Goal: Information Seeking & Learning: Learn about a topic

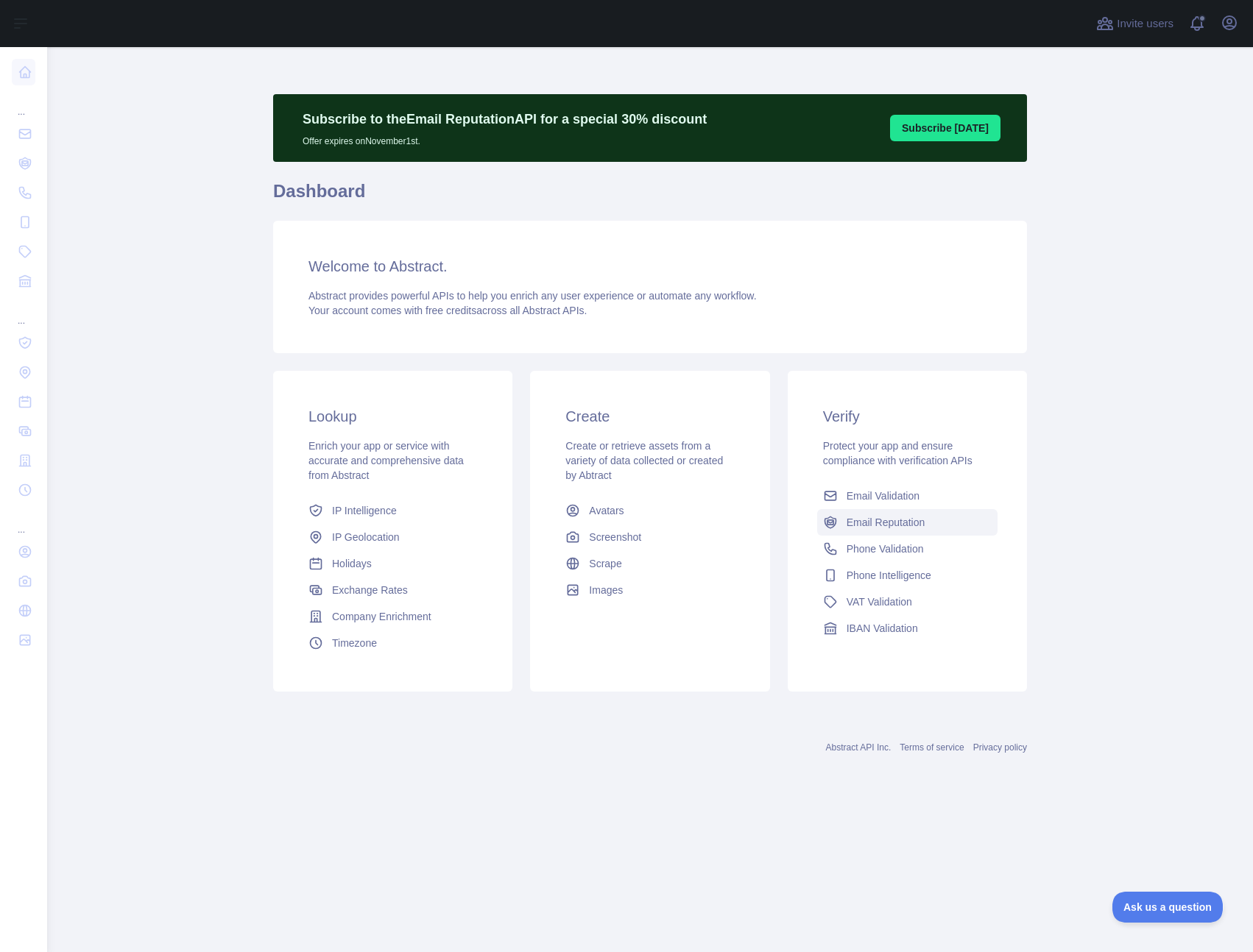
click at [884, 524] on span "Email Reputation" at bounding box center [886, 522] width 79 height 14
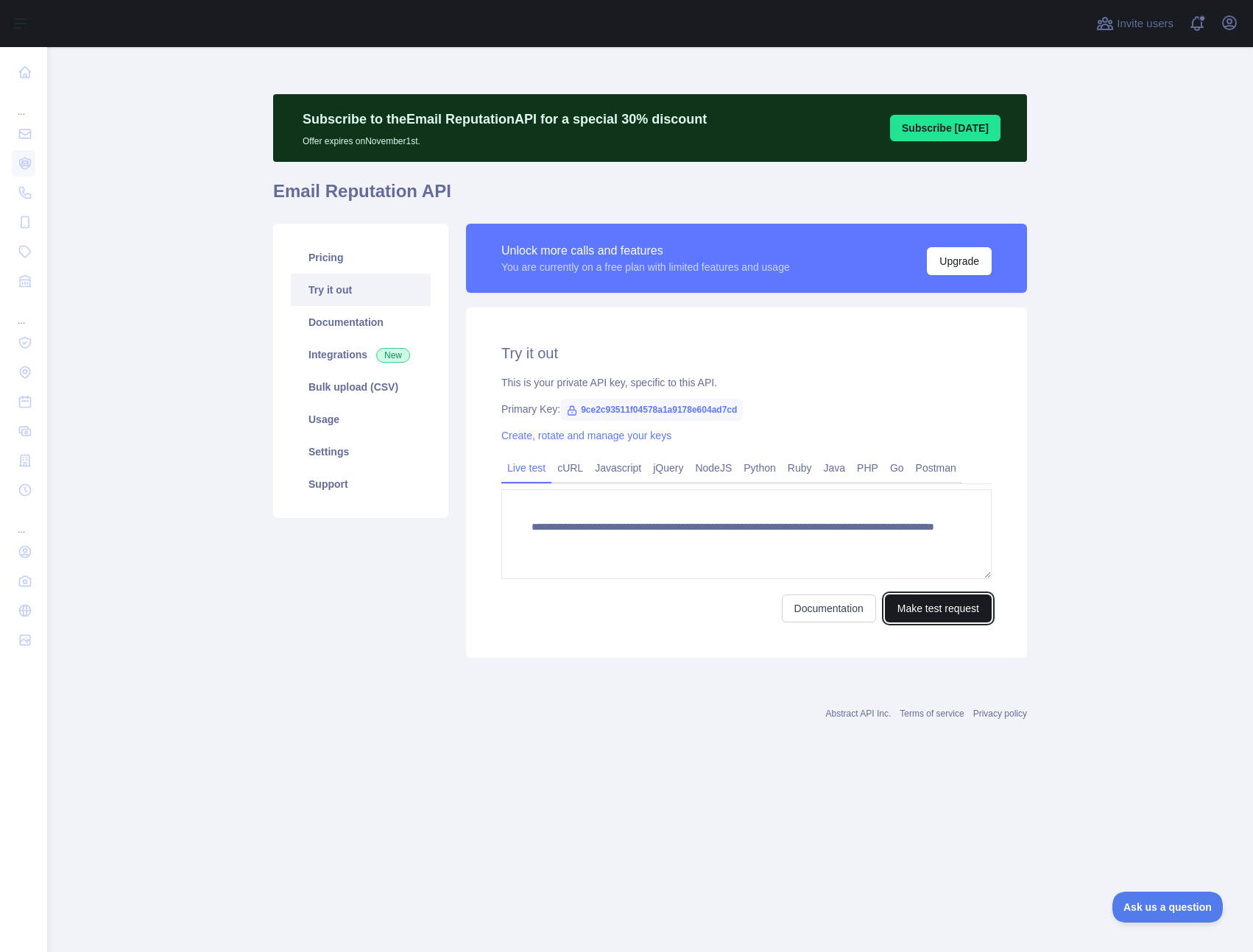
click at [917, 612] on button "Make test request" at bounding box center [938, 608] width 107 height 28
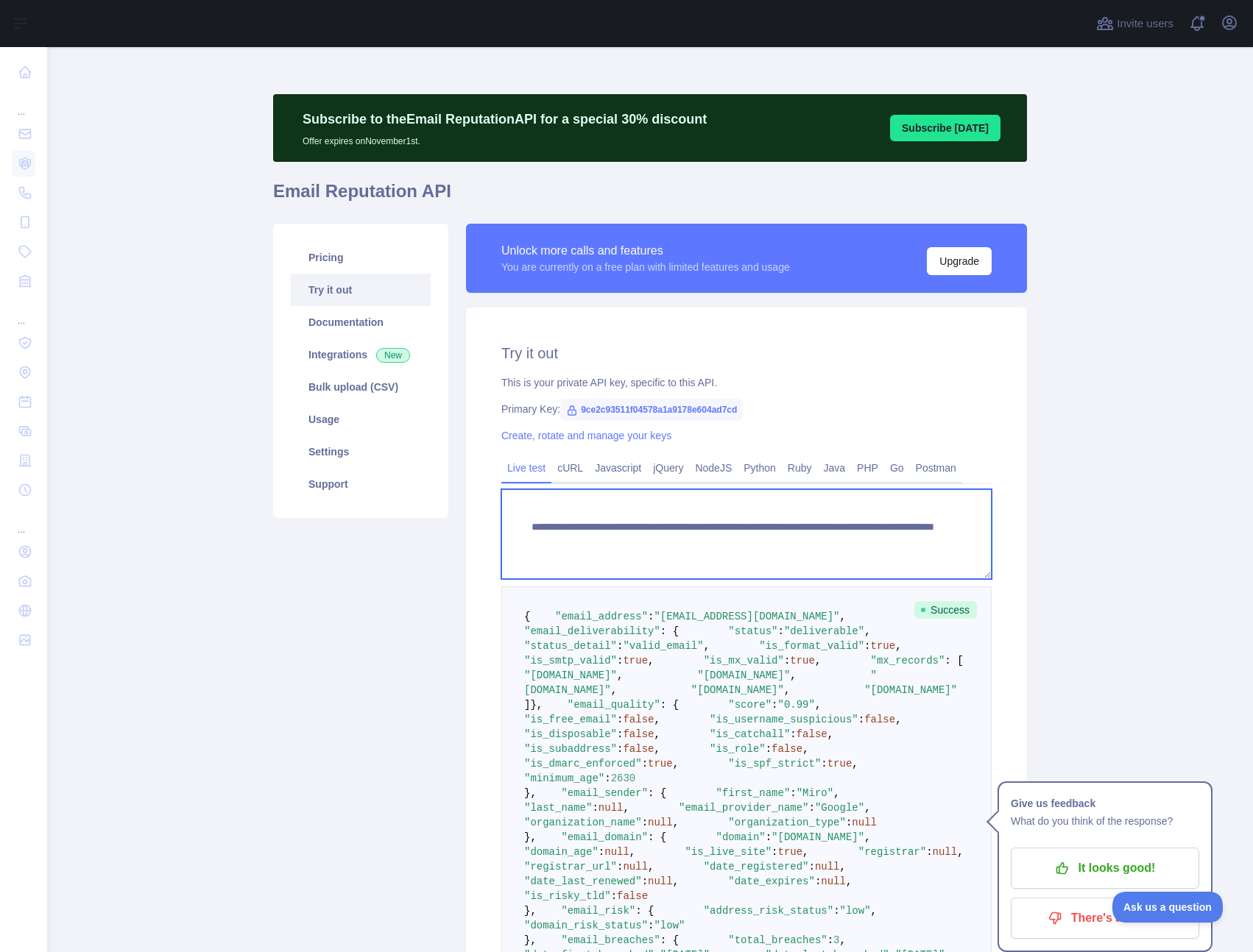
click at [813, 540] on textarea "**********" at bounding box center [746, 534] width 490 height 90
drag, startPoint x: 797, startPoint y: 544, endPoint x: 925, endPoint y: 543, distance: 128.0
click at [925, 543] on textarea "**********" at bounding box center [746, 534] width 490 height 90
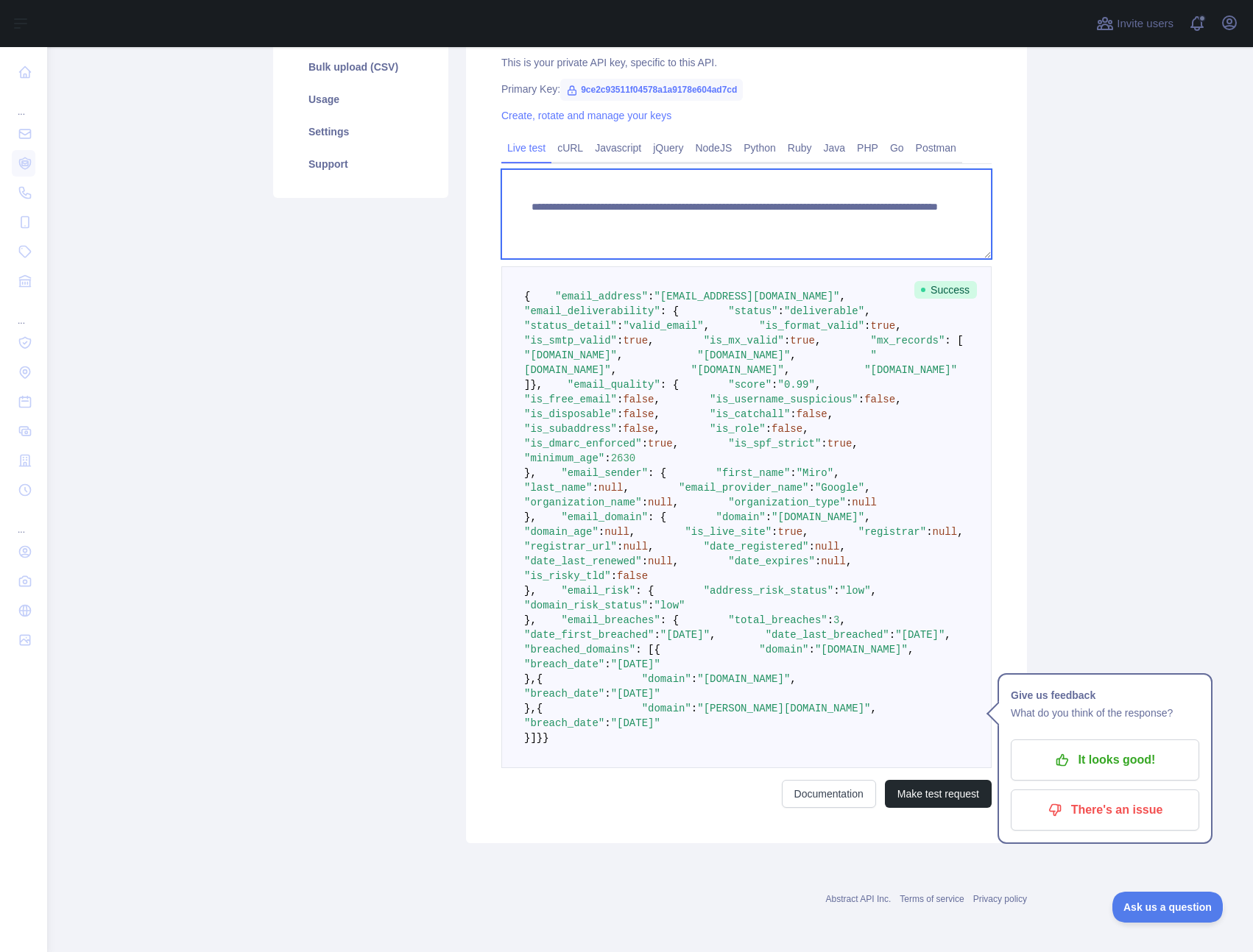
scroll to position [894, 0]
type textarea "**********"
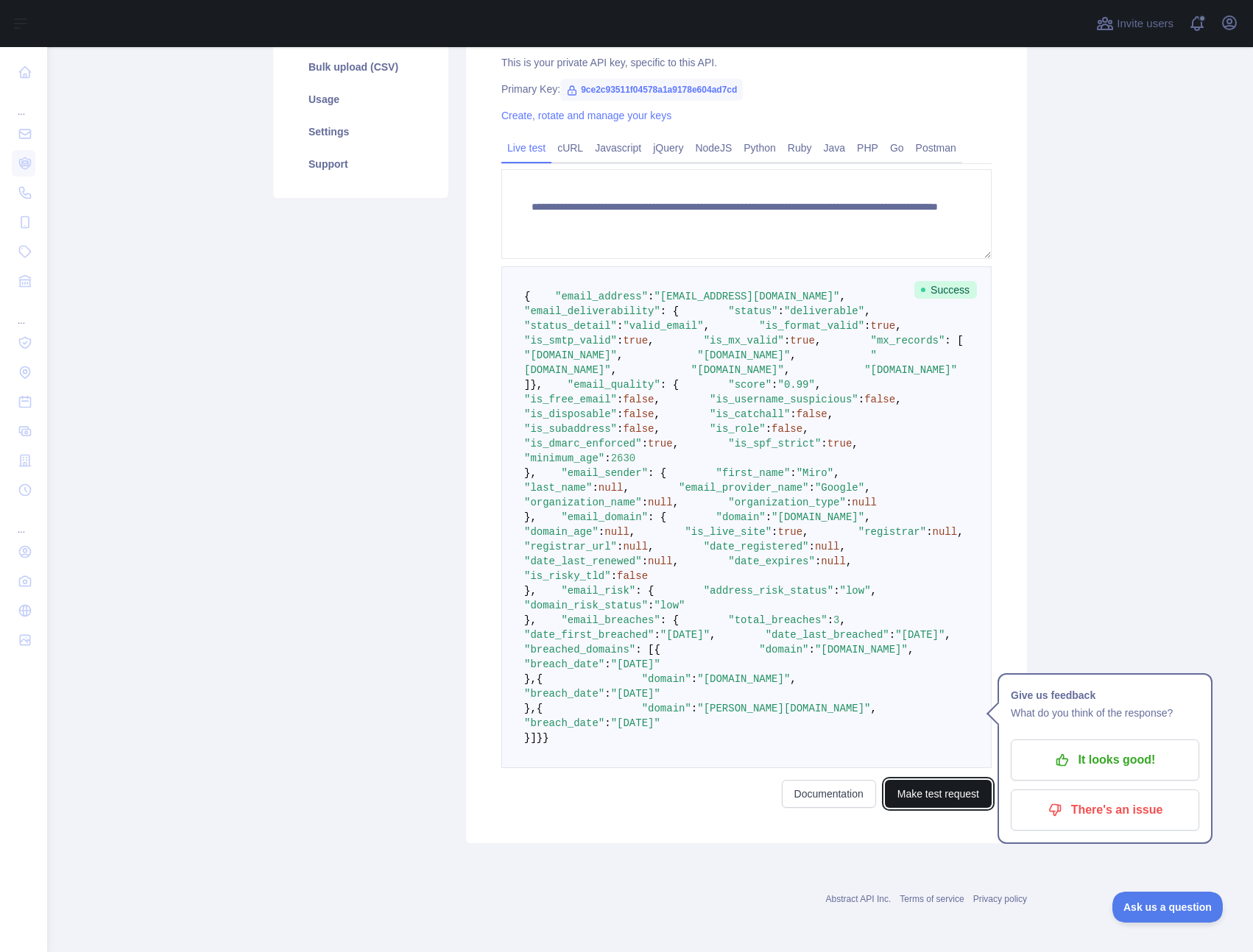
click at [925, 796] on button "Make test request" at bounding box center [938, 794] width 107 height 28
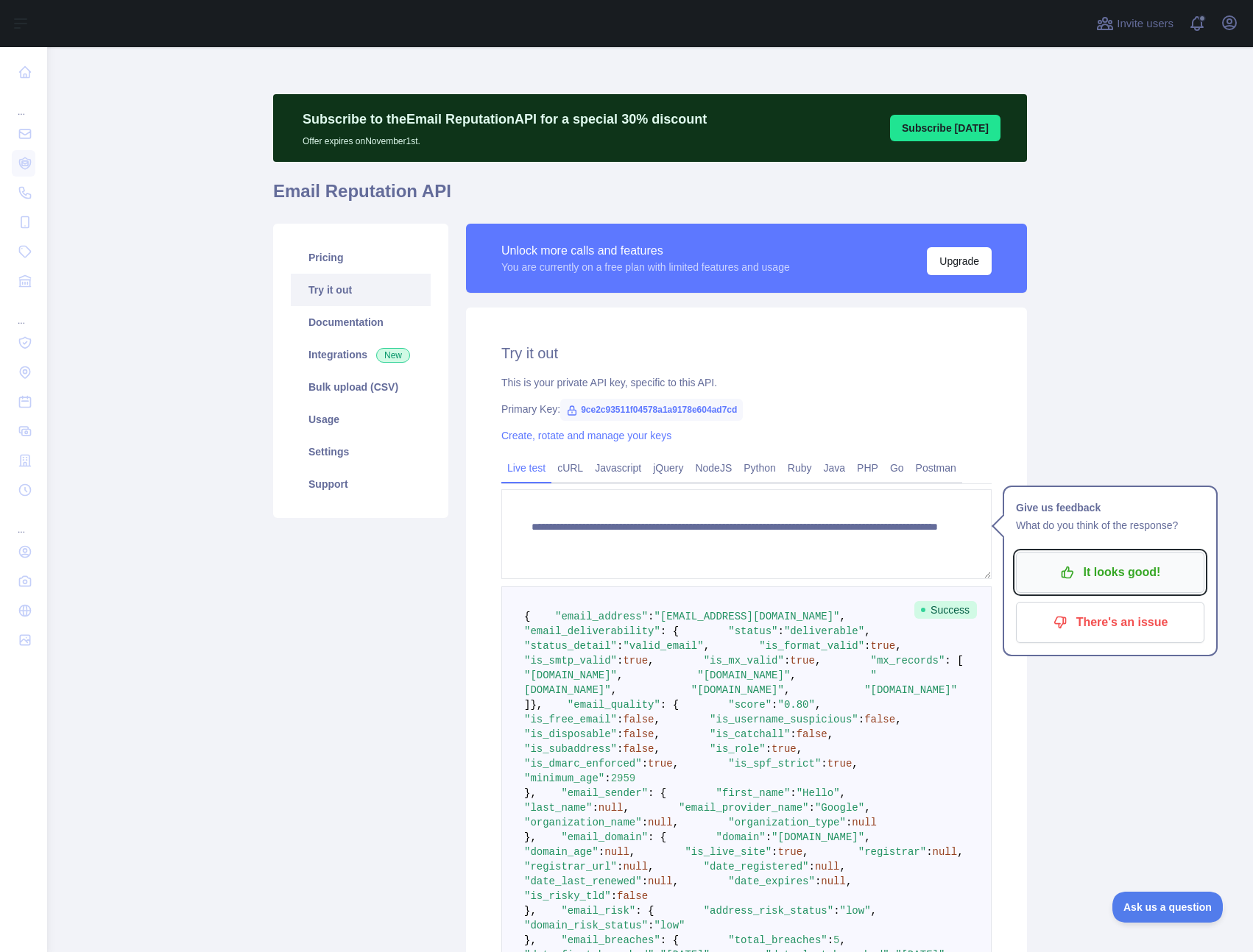
click at [1114, 574] on p "It looks good!" at bounding box center [1110, 573] width 167 height 25
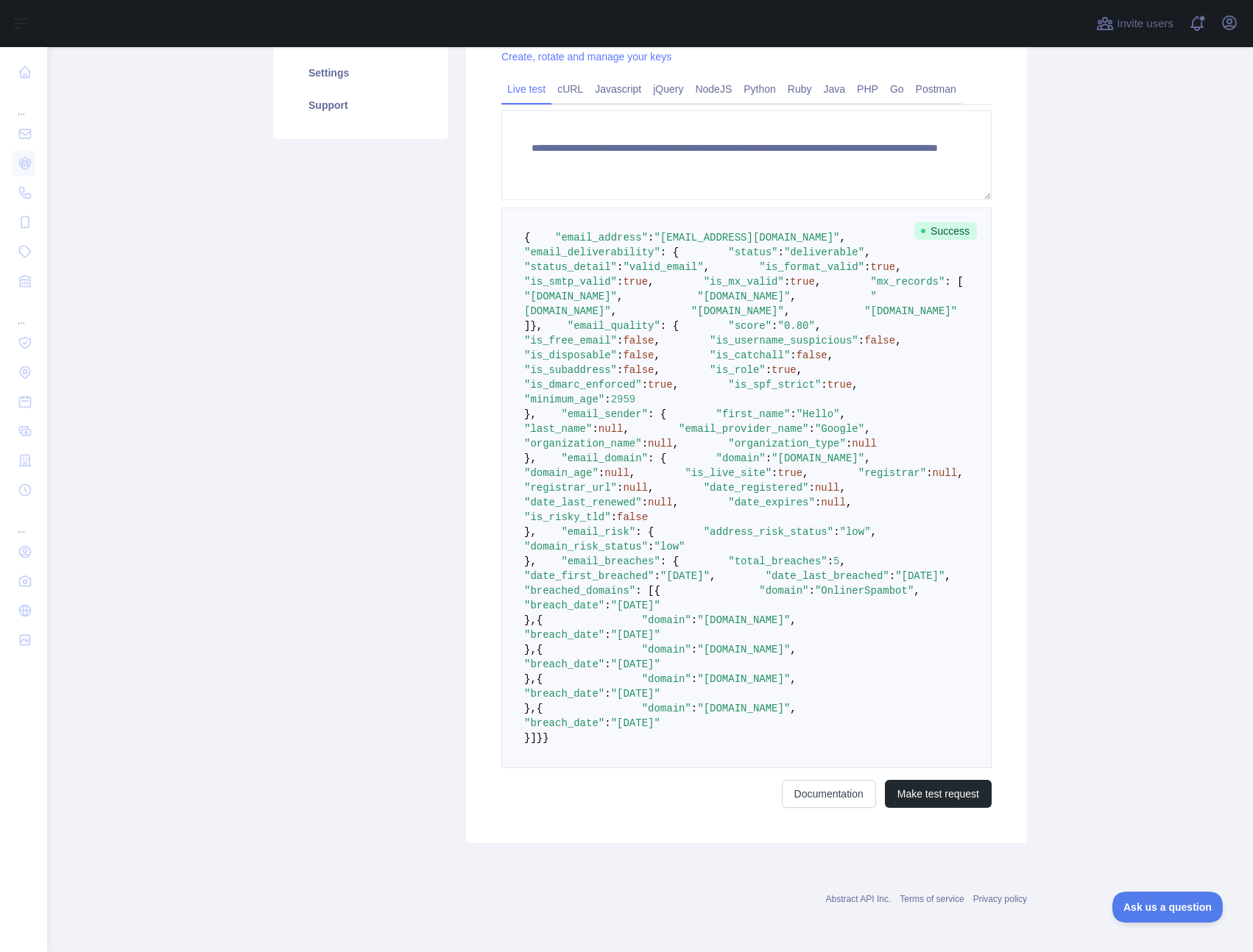
scroll to position [938, 0]
drag, startPoint x: 551, startPoint y: 415, endPoint x: 635, endPoint y: 415, distance: 84.0
click at [635, 556] on span ""email_breaches"" at bounding box center [610, 562] width 99 height 12
copy span "email_breaches"
click at [1154, 898] on button "Ask us a question" at bounding box center [1160, 905] width 110 height 31
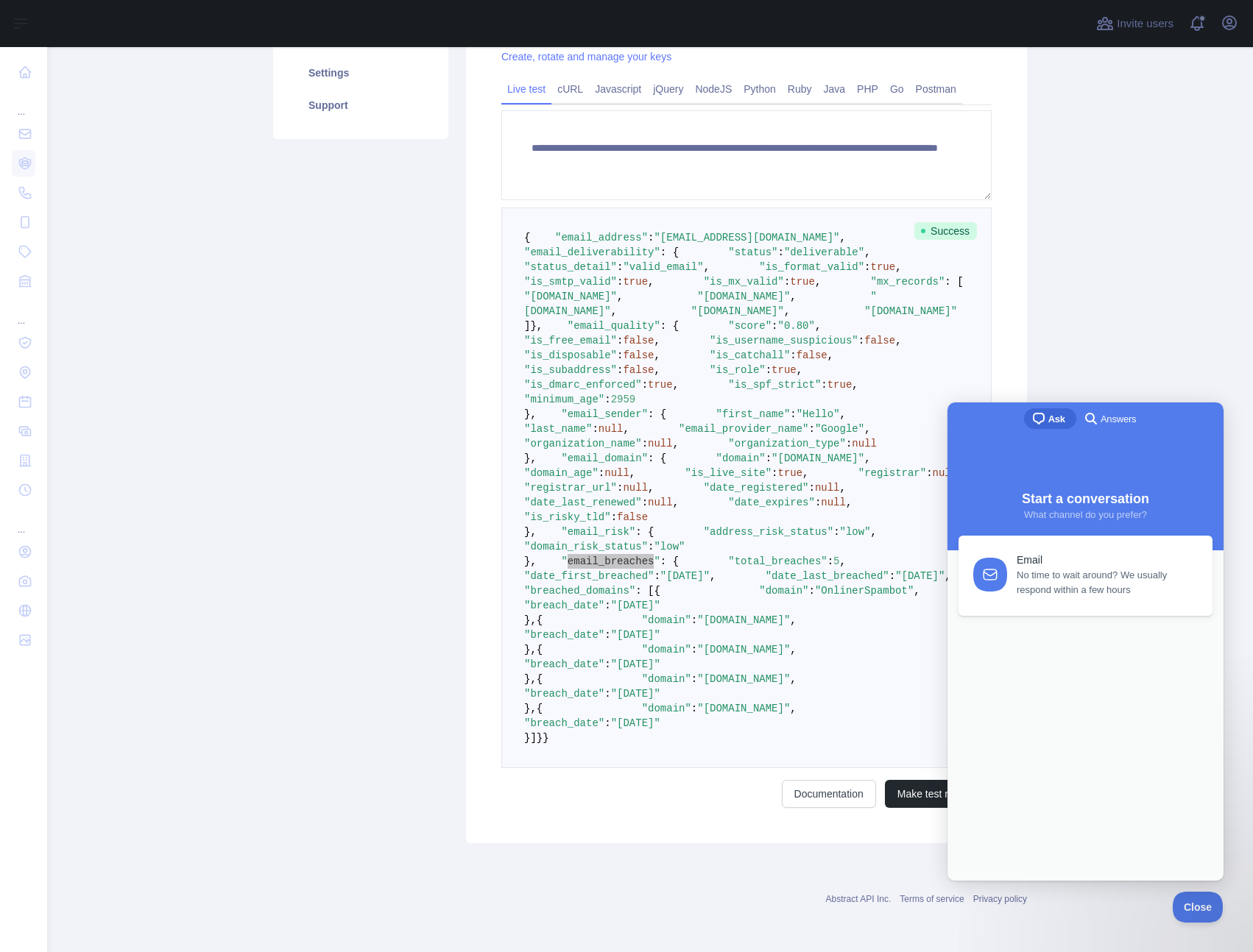
scroll to position [0, 0]
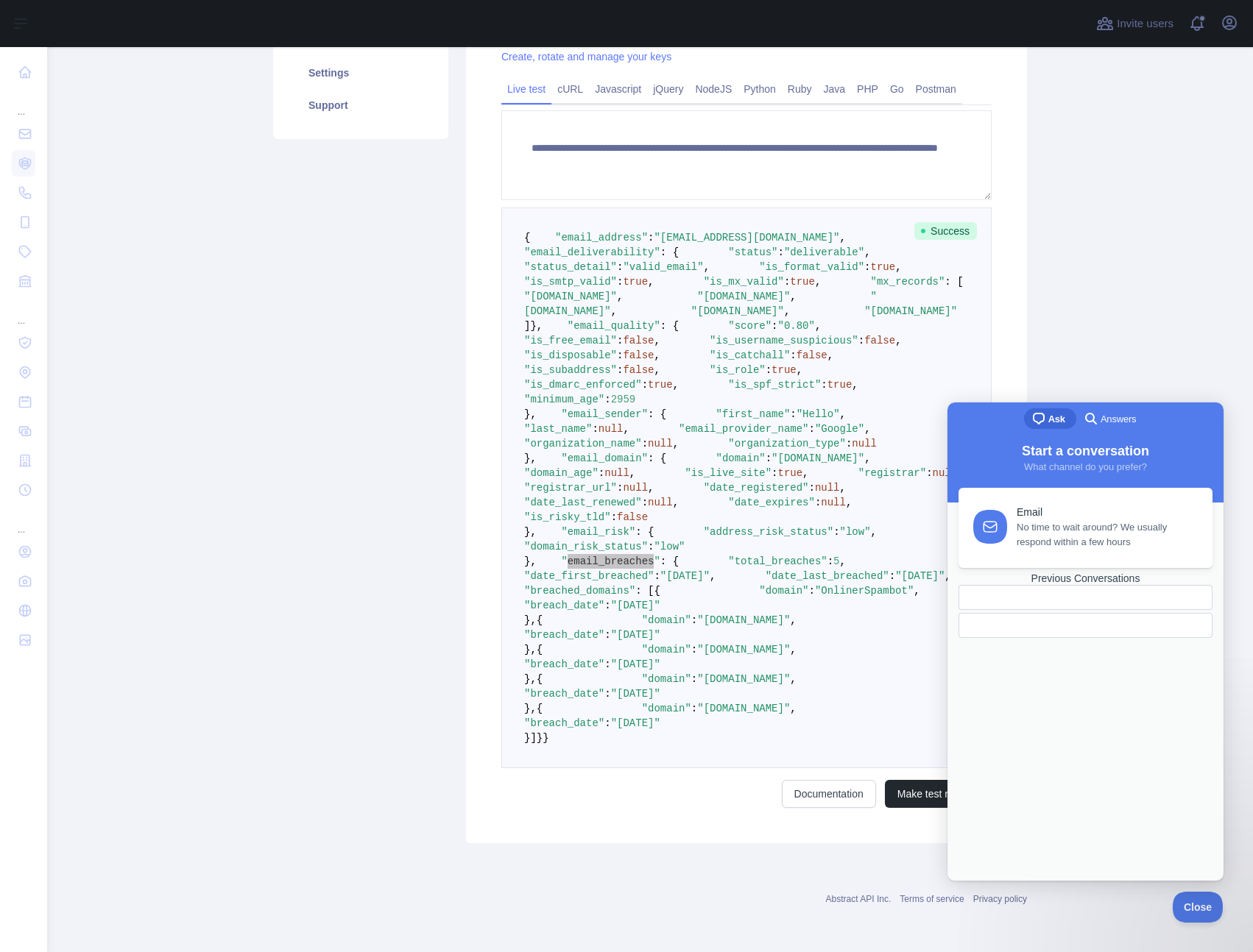
click at [1120, 419] on span "Answers" at bounding box center [1118, 419] width 36 height 14
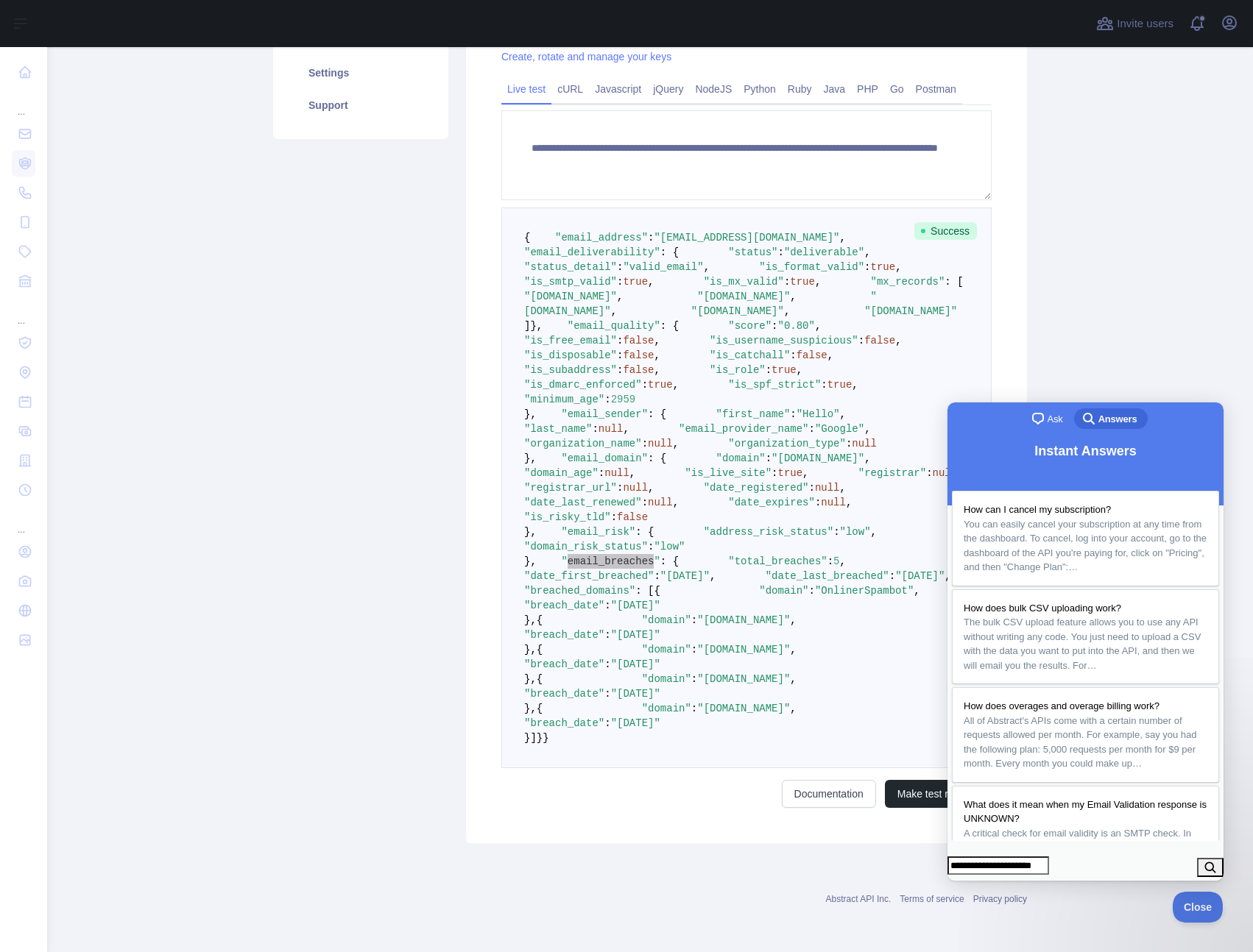
type input "**********"
click button "search" at bounding box center [1210, 867] width 26 height 19
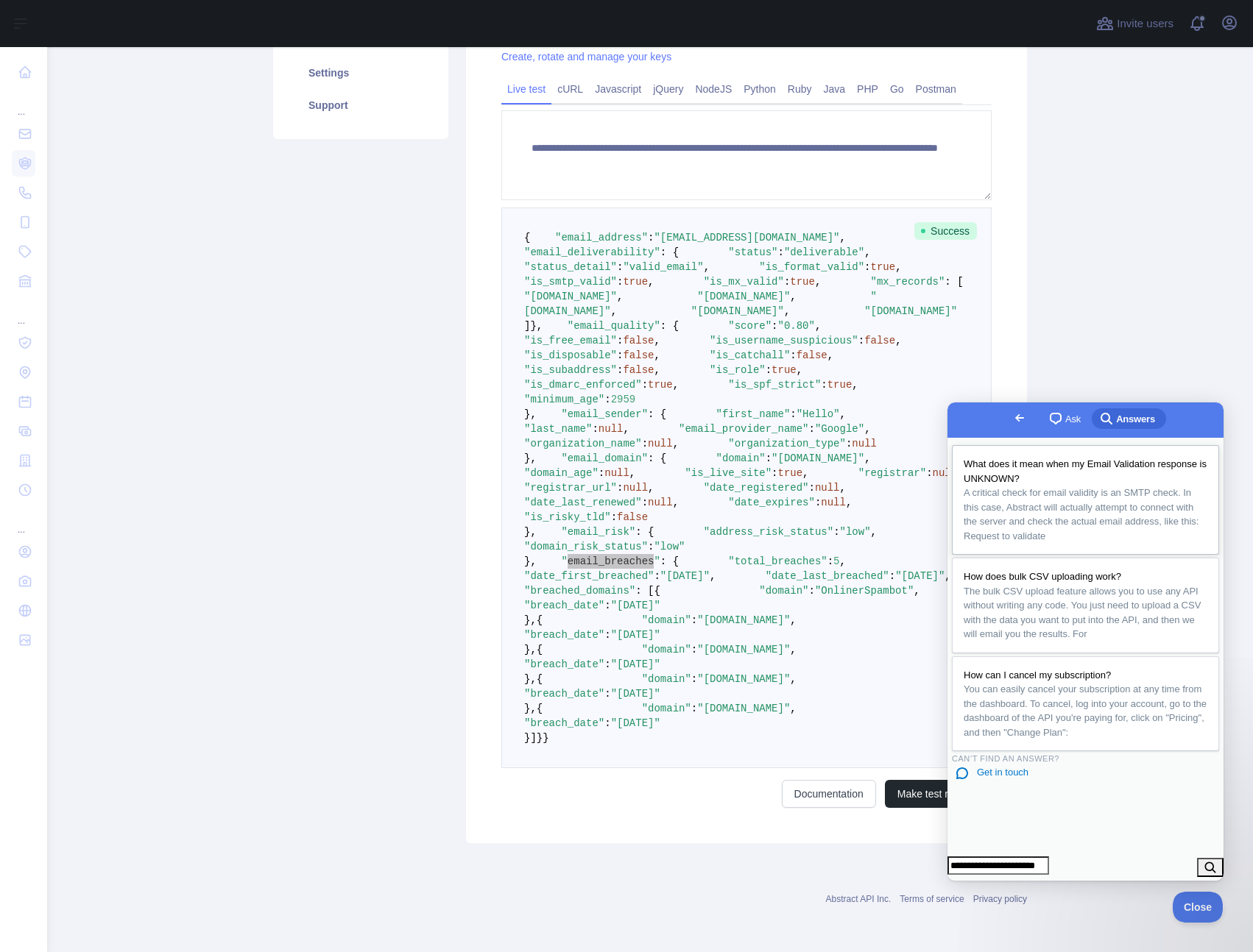
click at [1085, 470] on span "What does it mean when my Email Validation response is UNKNOWN?" at bounding box center [1085, 471] width 243 height 25
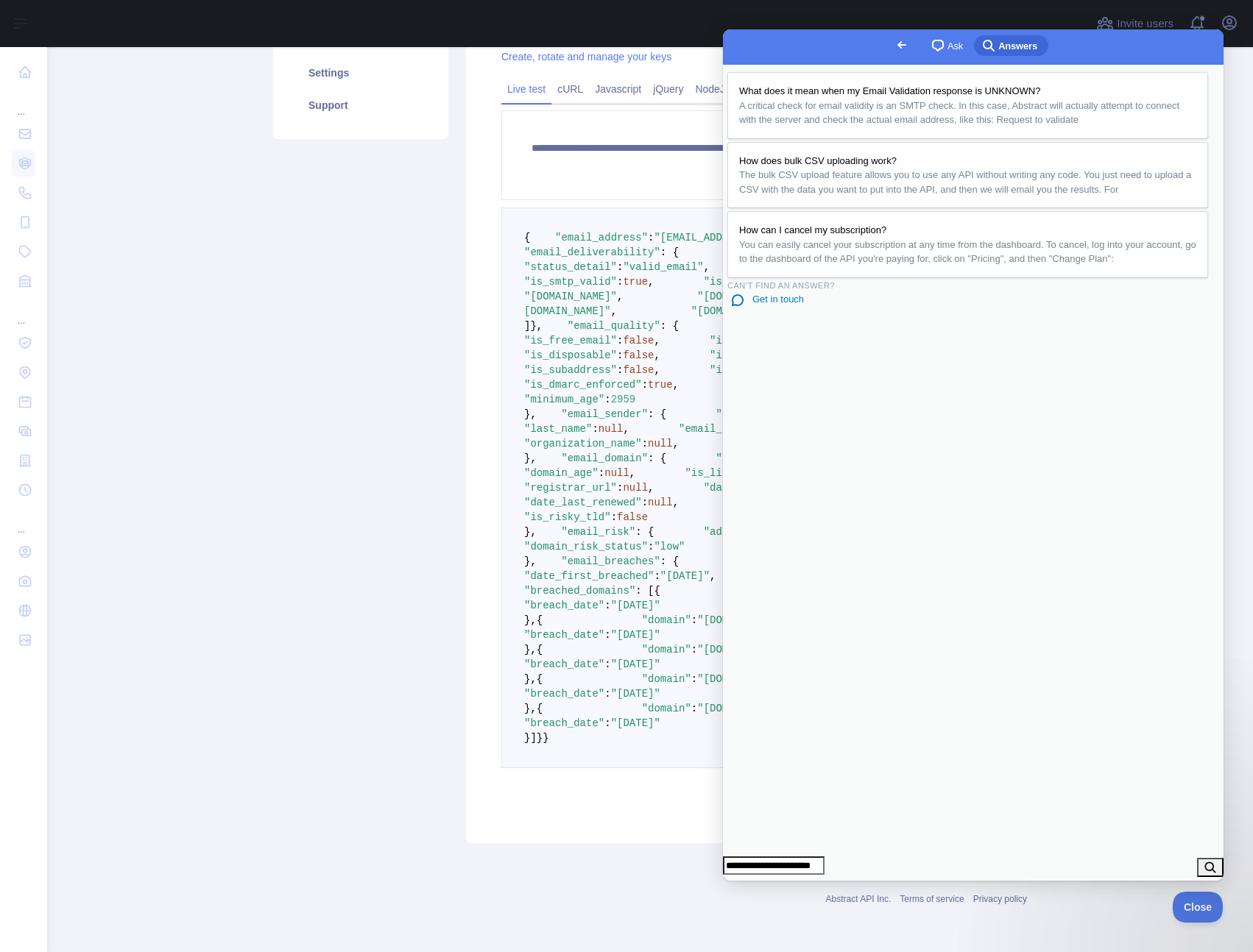
click at [765, 570] on span ""date_last_breached"" at bounding box center [827, 576] width 124 height 12
click at [750, 882] on button "Close" at bounding box center [737, 891] width 26 height 19
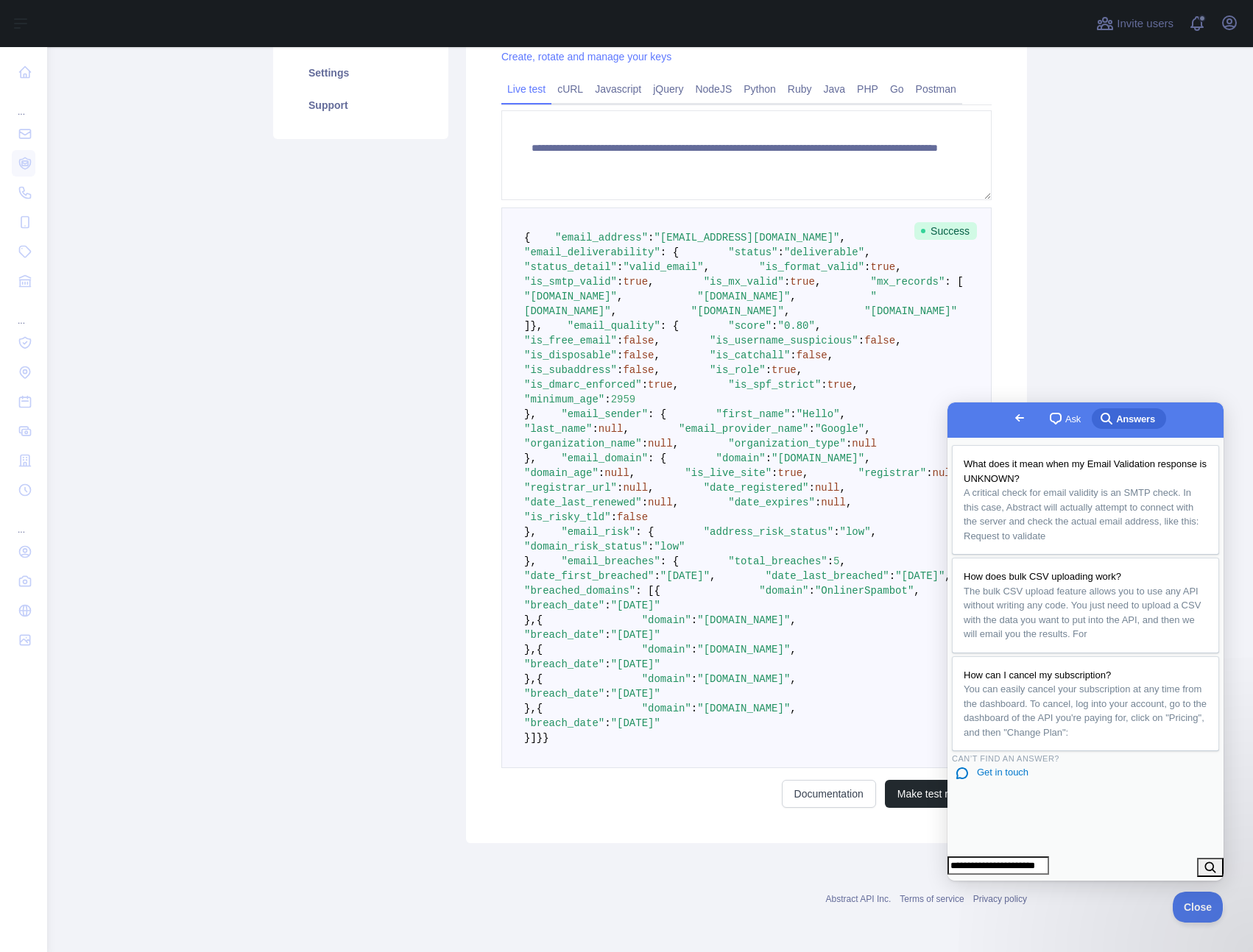
click at [988, 860] on input "**********" at bounding box center [998, 866] width 102 height 19
click at [310, 492] on div "Pricing Try it out Documentation Integrations New Bulk upload (CSV) Usage Setti…" at bounding box center [361, 344] width 193 height 999
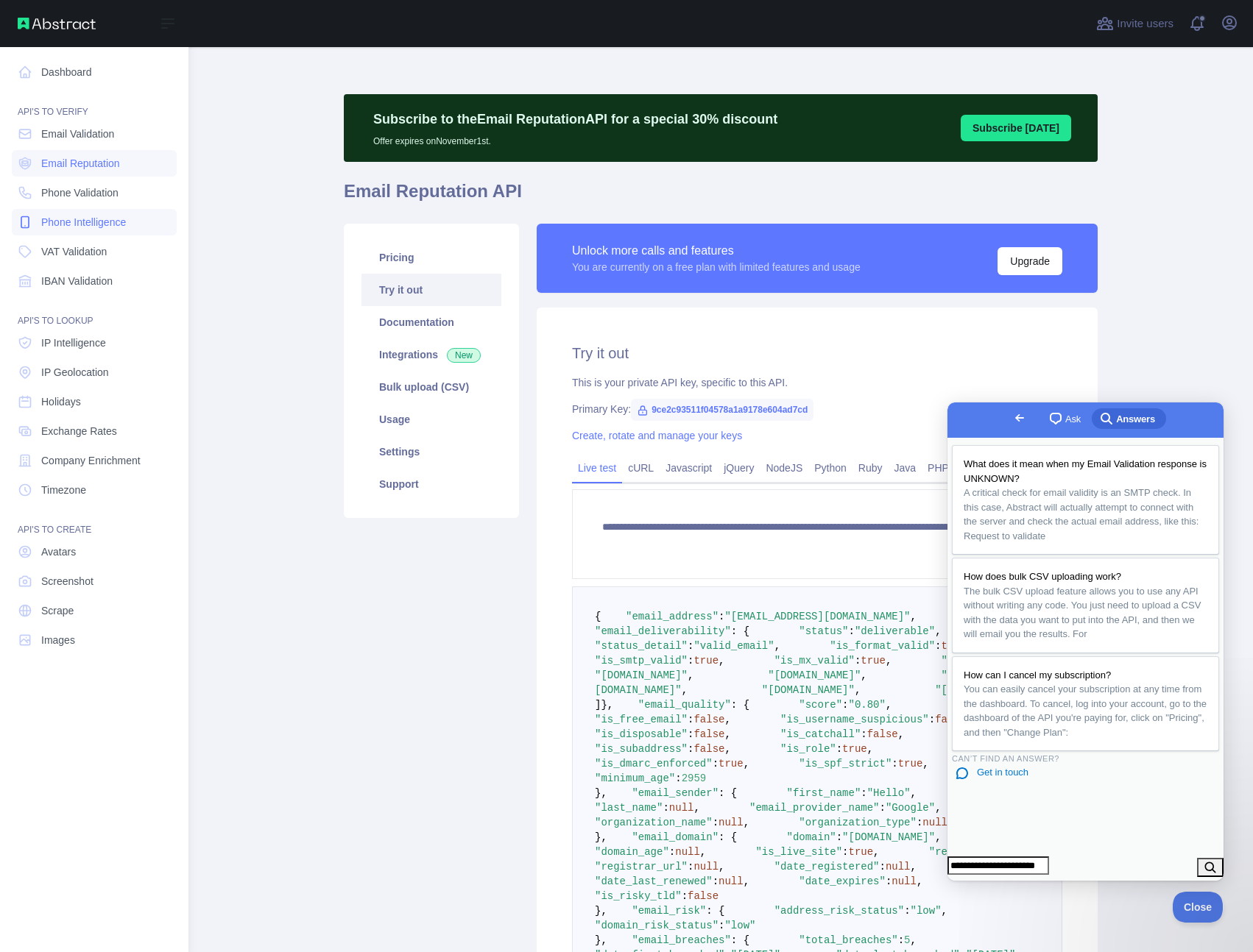
click at [110, 217] on span "Phone Intelligence" at bounding box center [84, 222] width 85 height 14
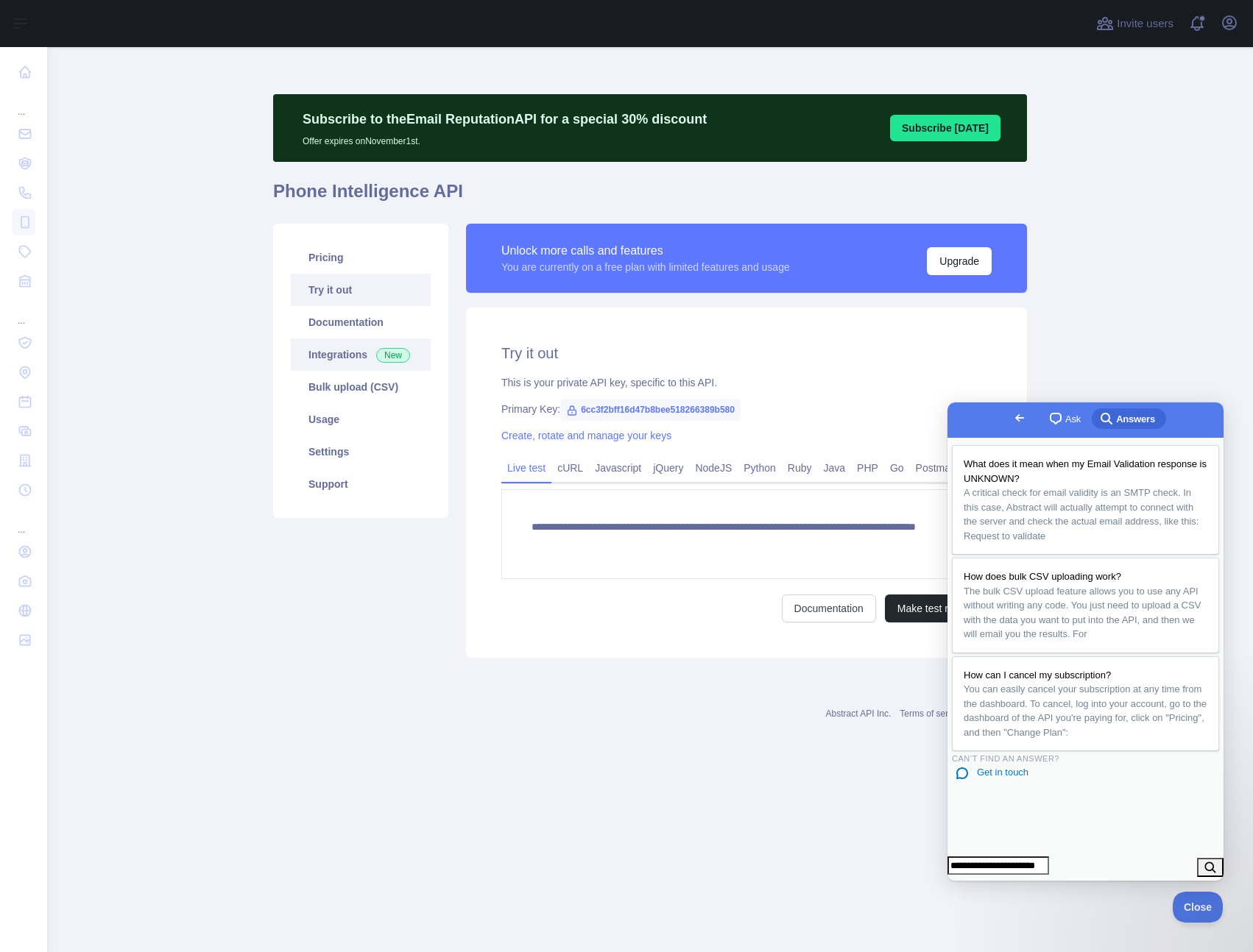
click at [340, 357] on link "Integrations New" at bounding box center [360, 355] width 140 height 32
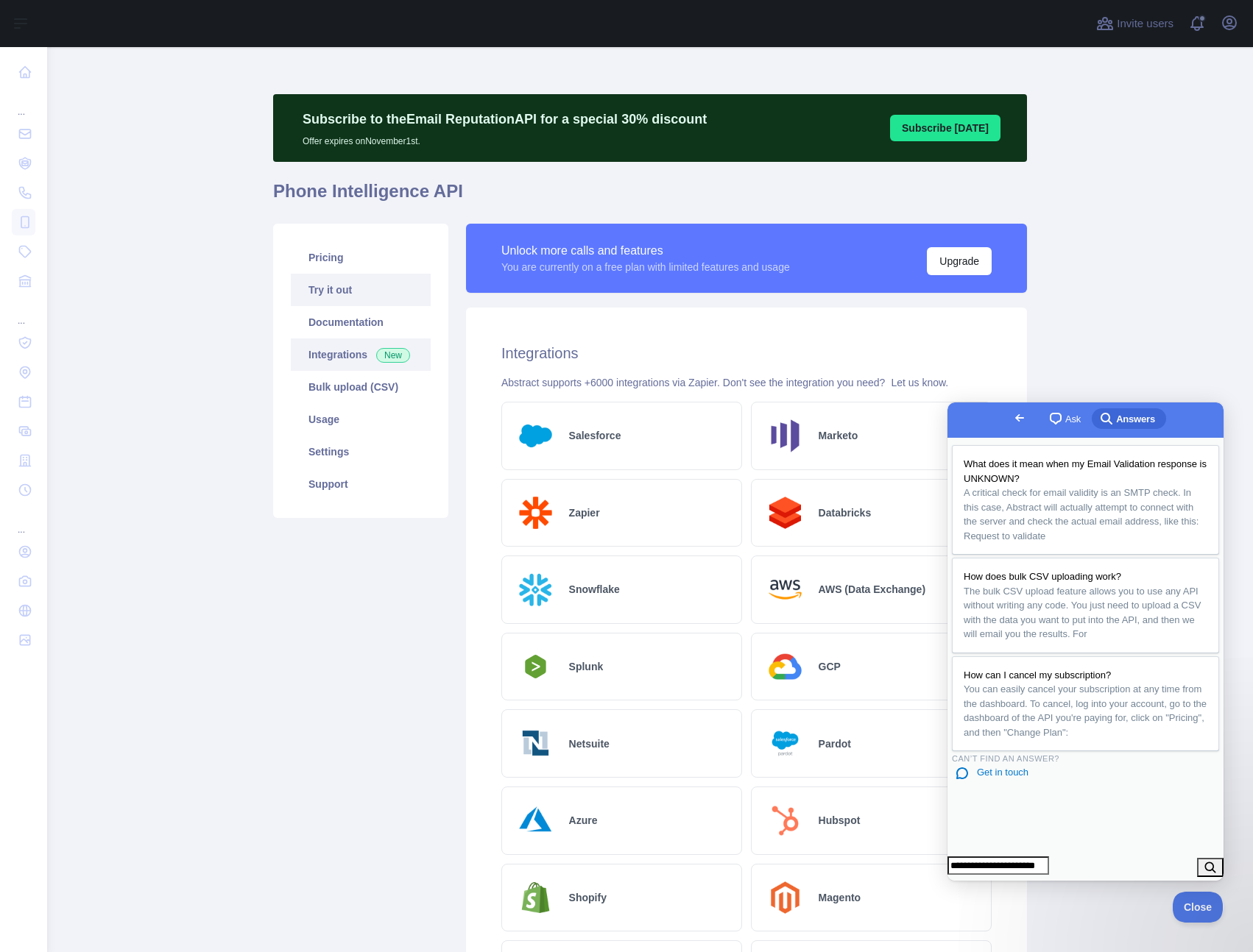
click at [334, 294] on link "Try it out" at bounding box center [360, 289] width 140 height 32
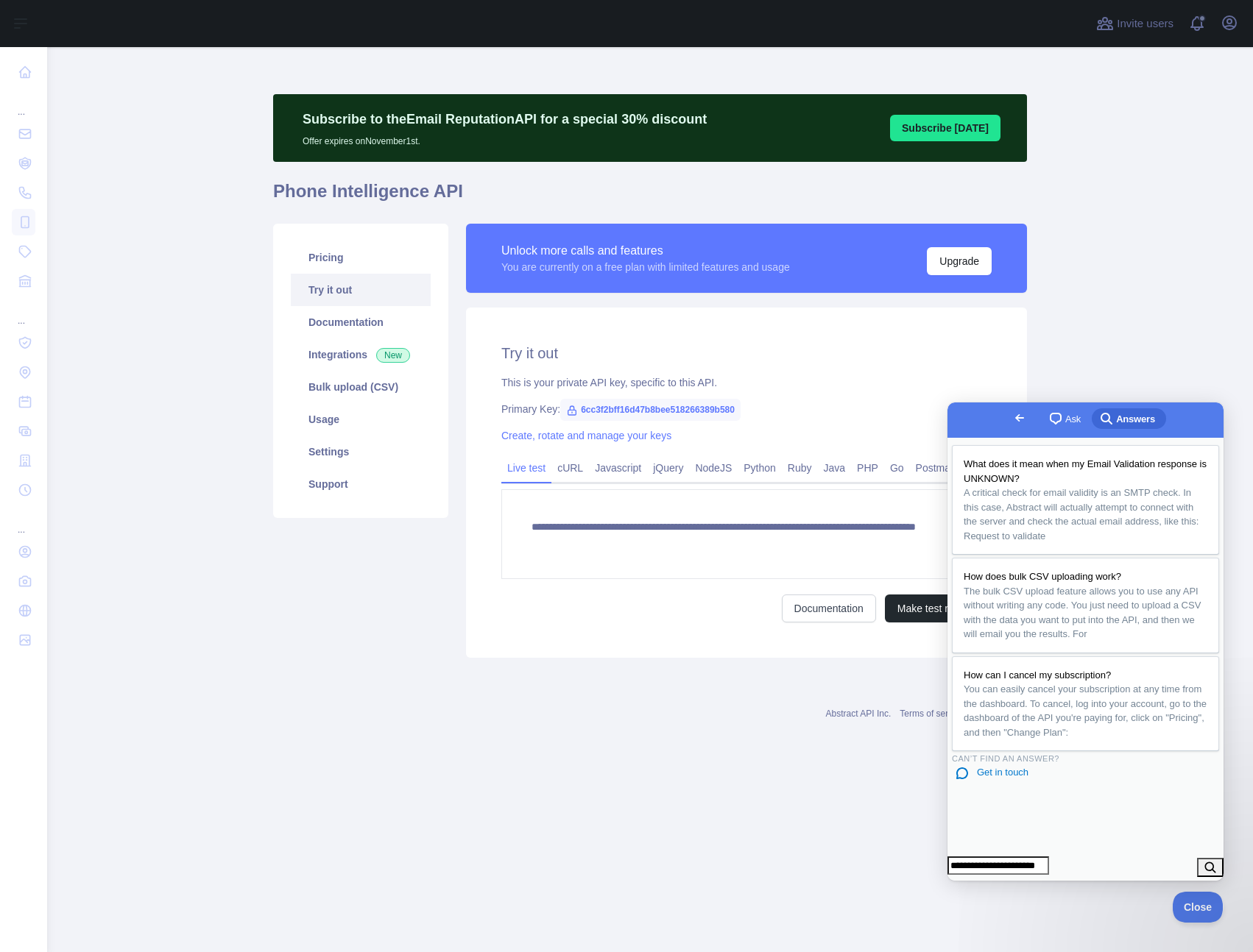
click at [1011, 417] on span "Go back" at bounding box center [1019, 417] width 18 height 18
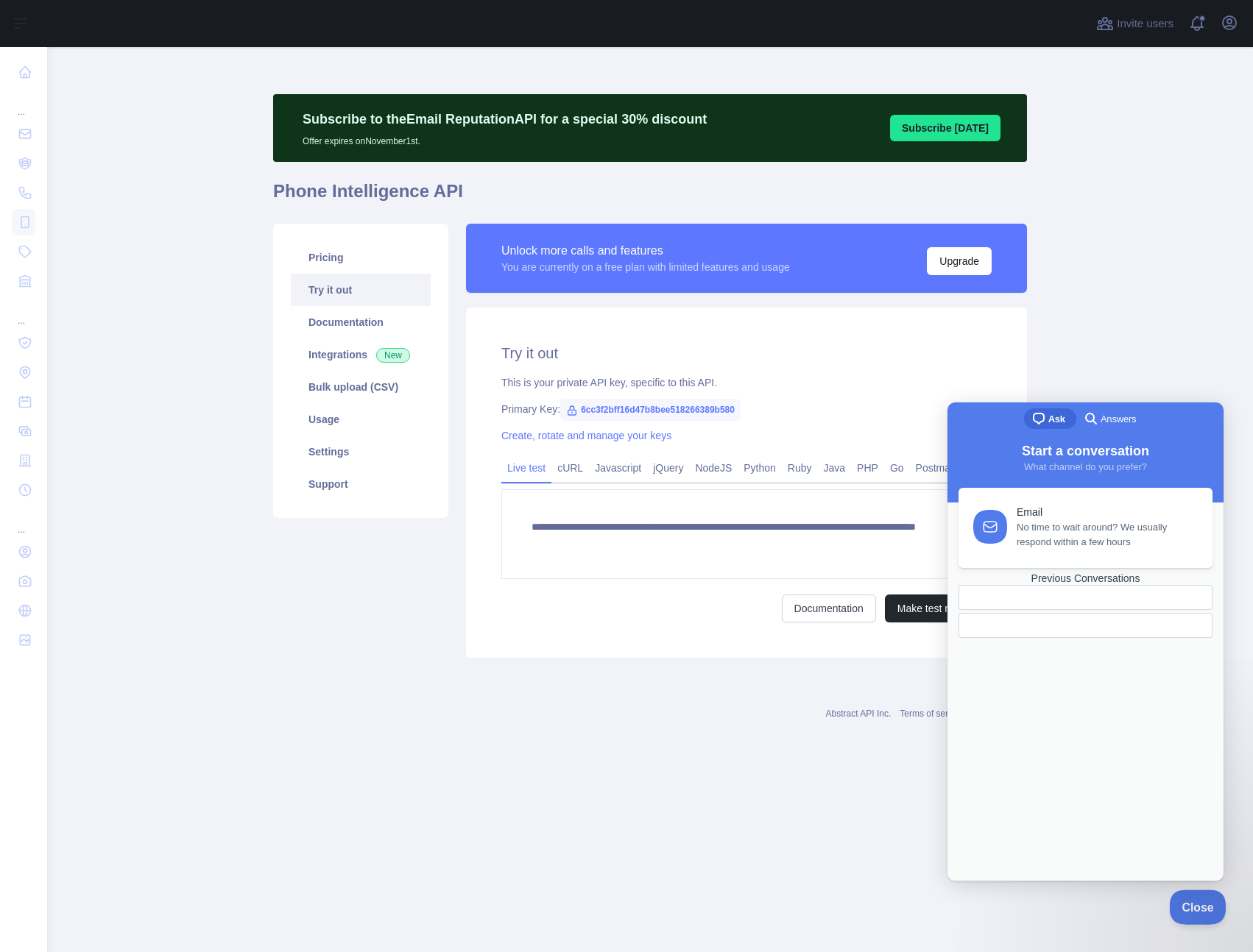
click at [1190, 911] on button "Close" at bounding box center [1194, 905] width 50 height 31
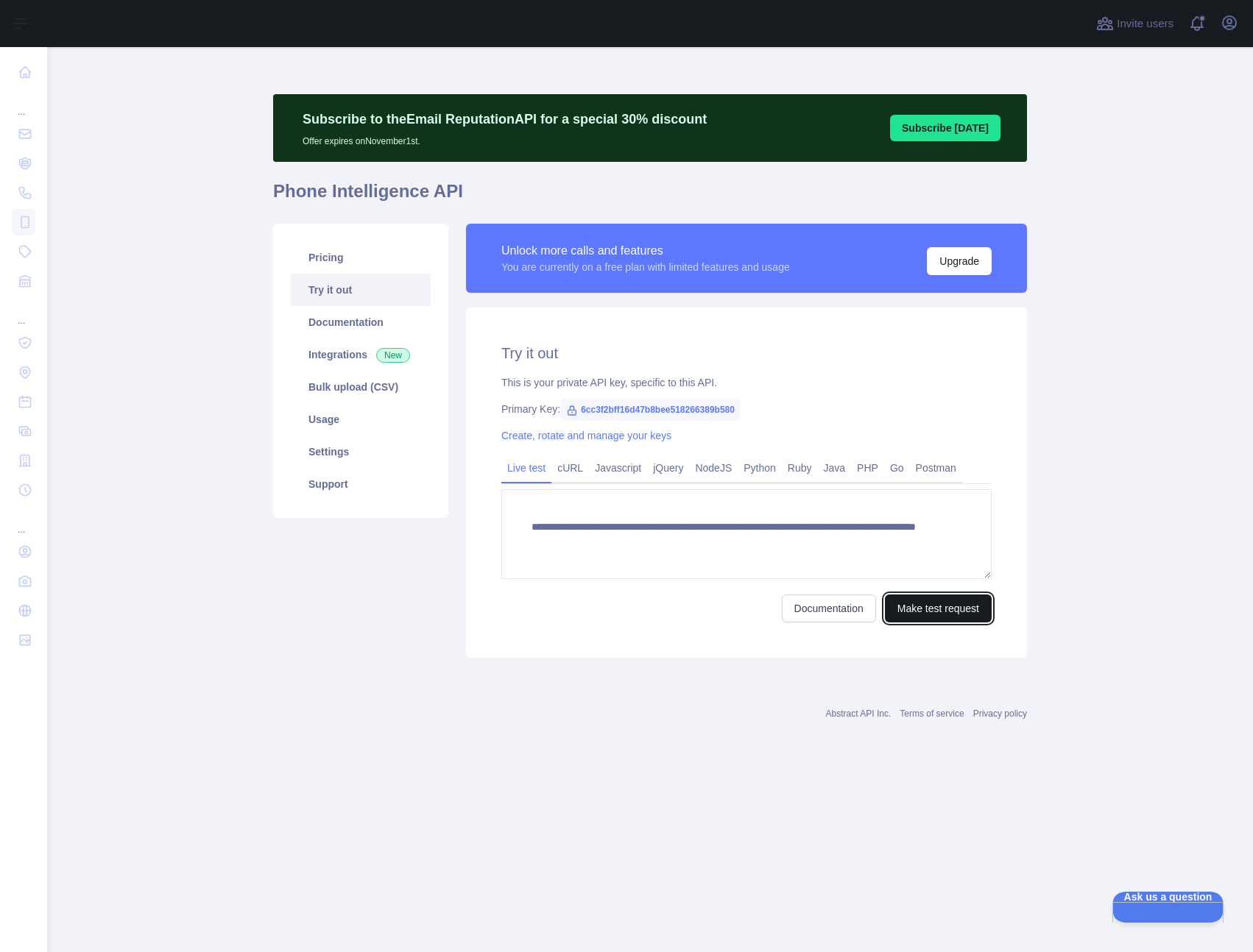
click at [955, 612] on button "Make test request" at bounding box center [938, 608] width 107 height 28
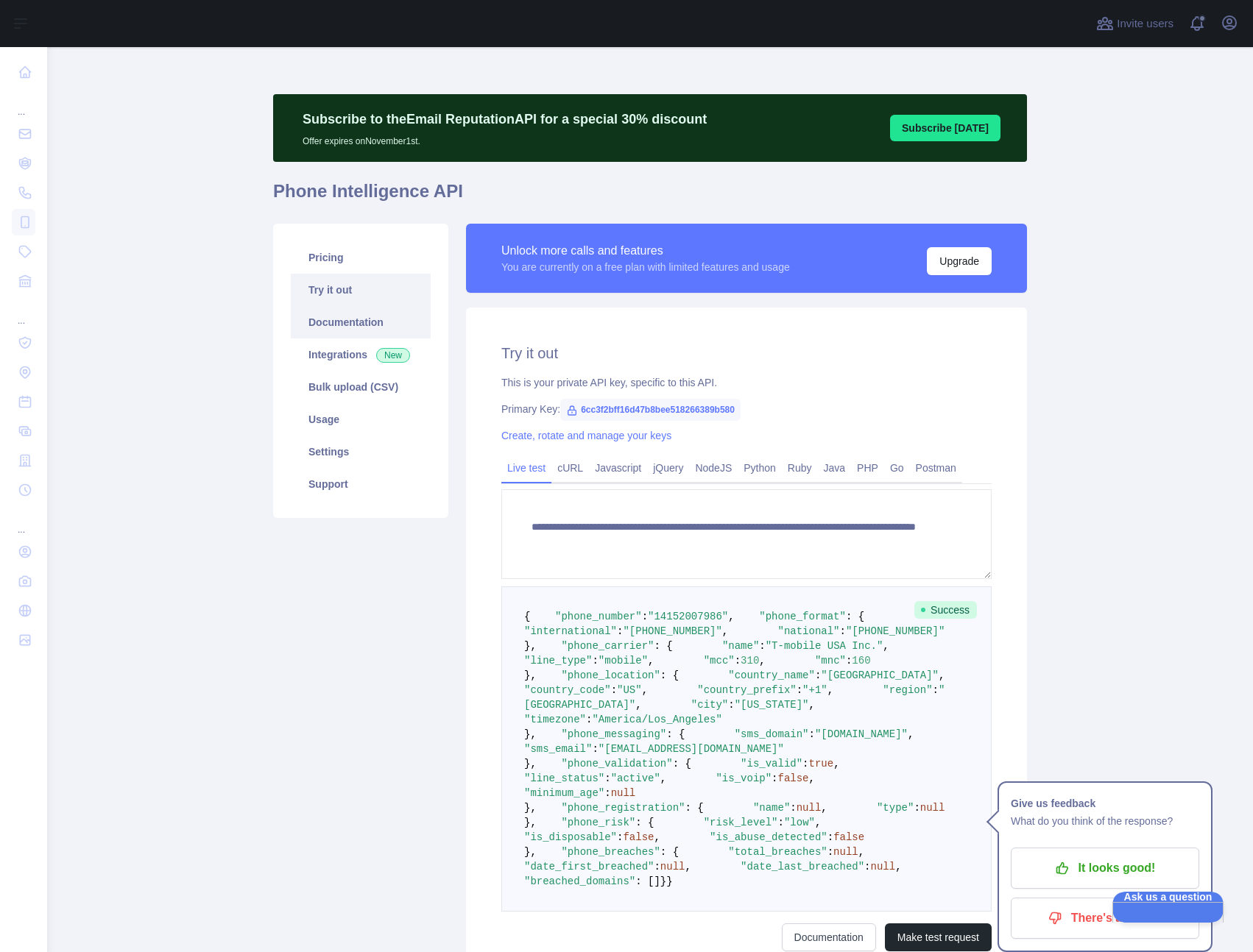
click at [356, 321] on link "Documentation" at bounding box center [360, 322] width 140 height 32
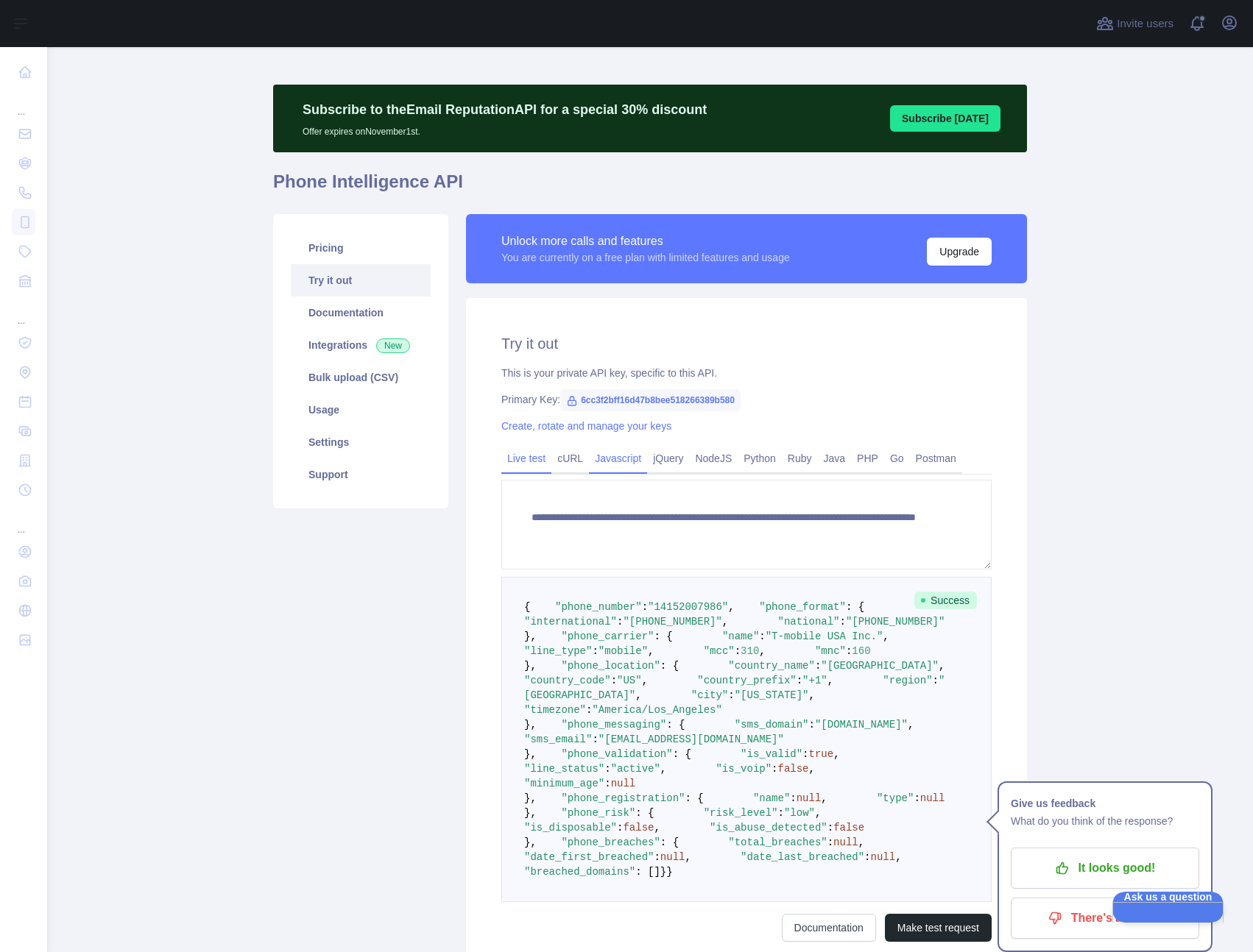
scroll to position [19, 0]
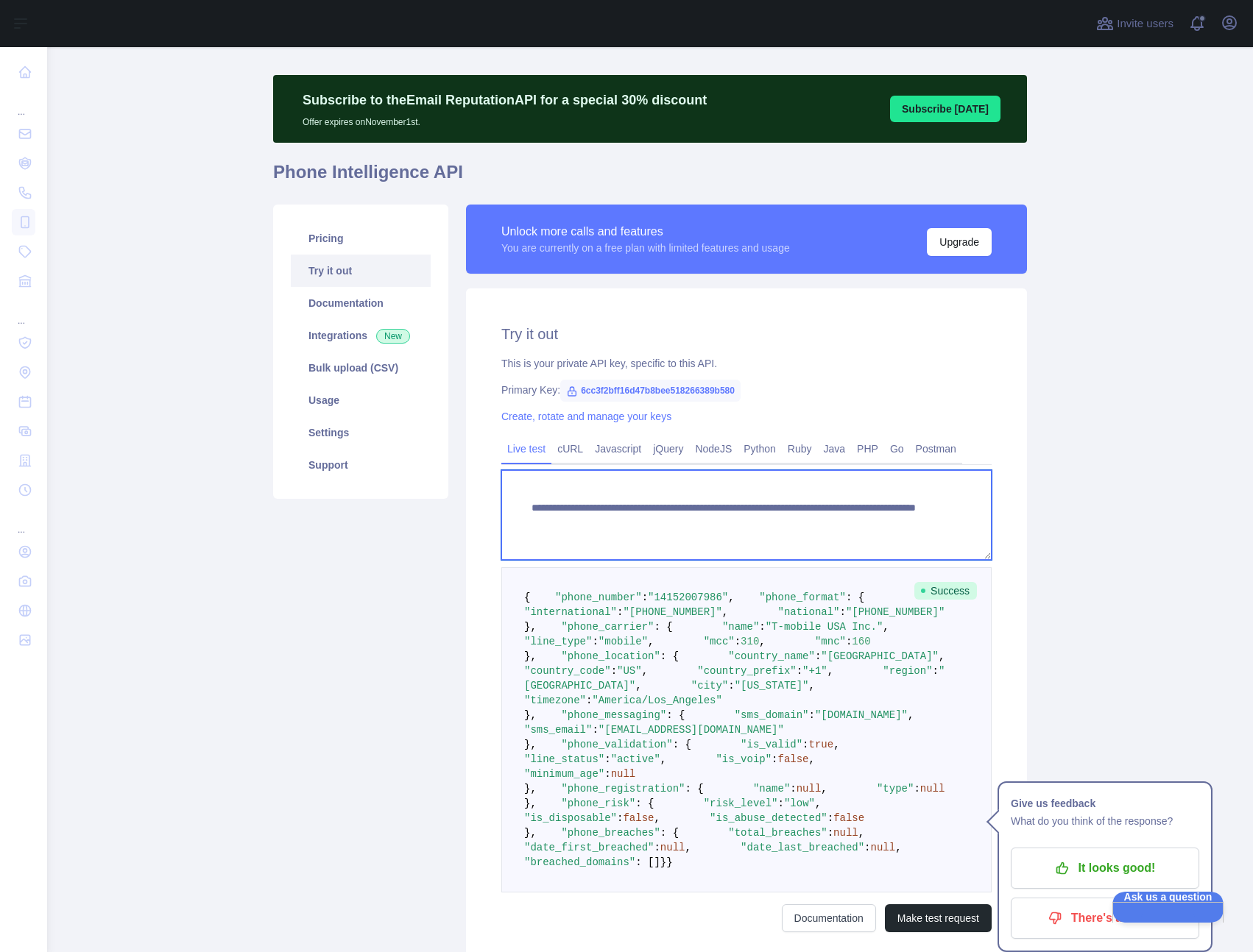
drag, startPoint x: 801, startPoint y: 522, endPoint x: 930, endPoint y: 527, distance: 129.1
click at [930, 527] on textarea "**********" at bounding box center [746, 515] width 490 height 90
paste textarea
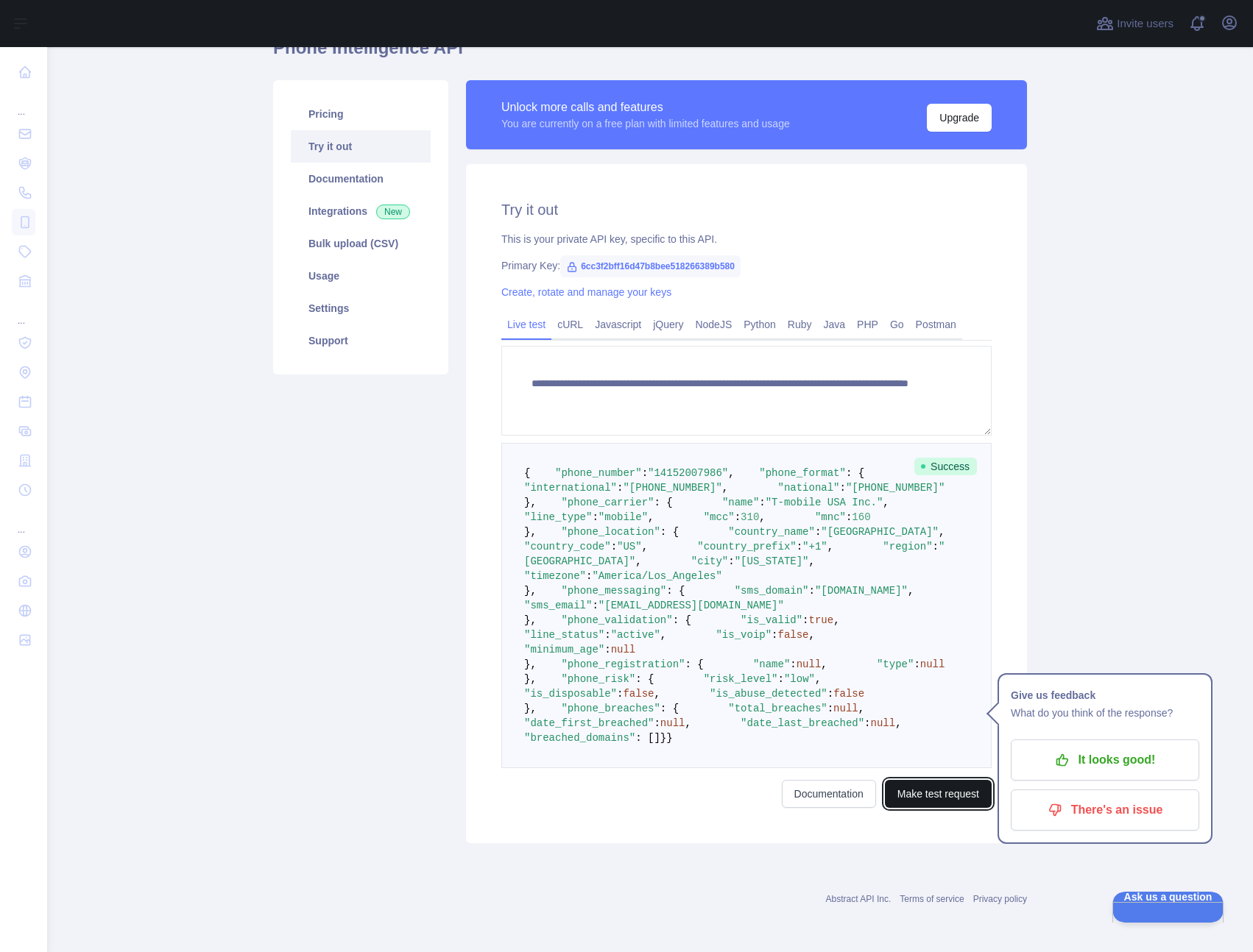
click at [924, 801] on button "Make test request" at bounding box center [938, 794] width 107 height 28
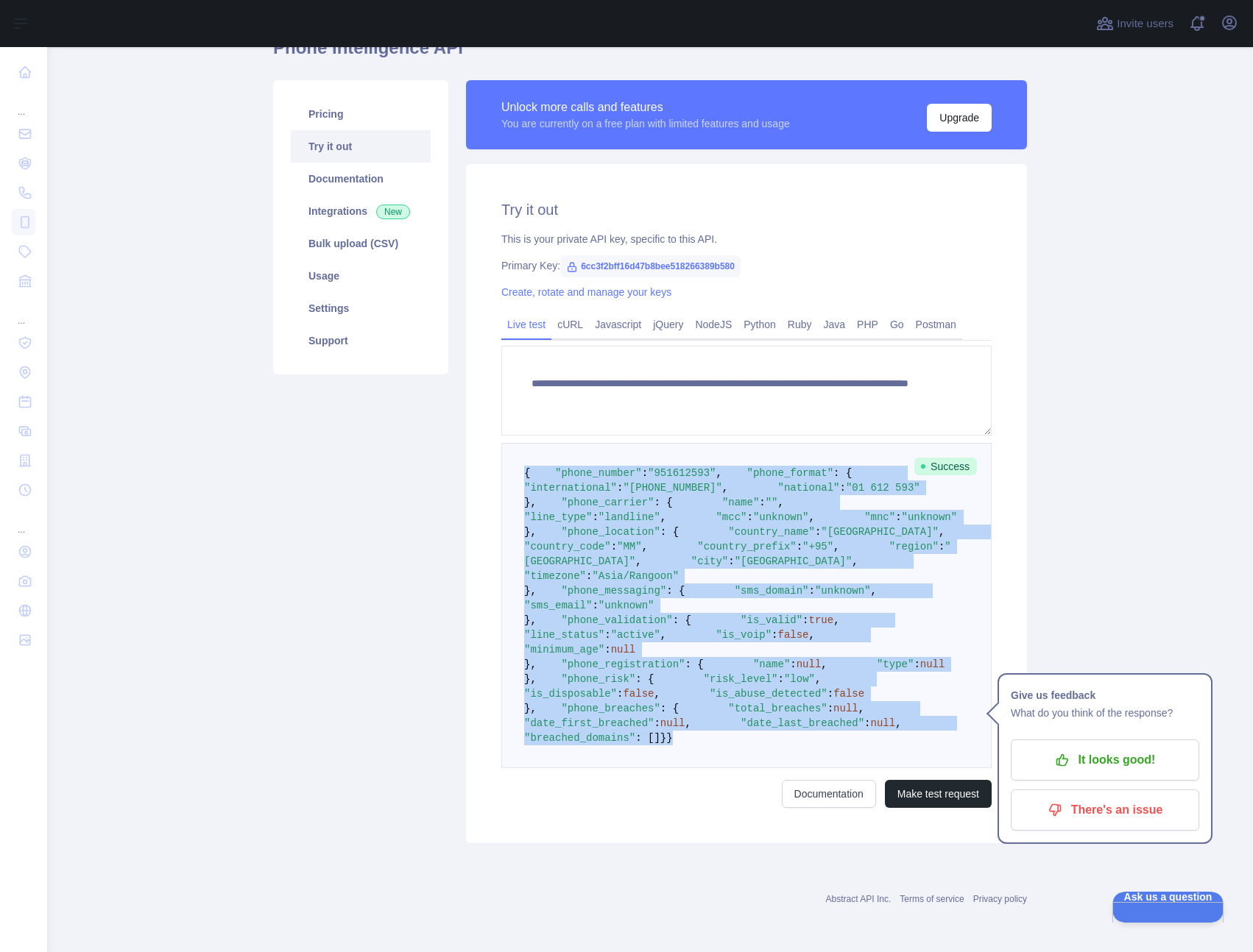
drag, startPoint x: 511, startPoint y: 140, endPoint x: 742, endPoint y: 812, distance: 710.6
click at [742, 768] on pre "{ "phone_number" : "[PHONE_NUMBER]" , "phone_format" : { "international" : "[PH…" at bounding box center [746, 605] width 490 height 325
copy code "{ "phone_number" : "[PHONE_NUMBER]" , "phone_format" : { "international" : "[PH…"
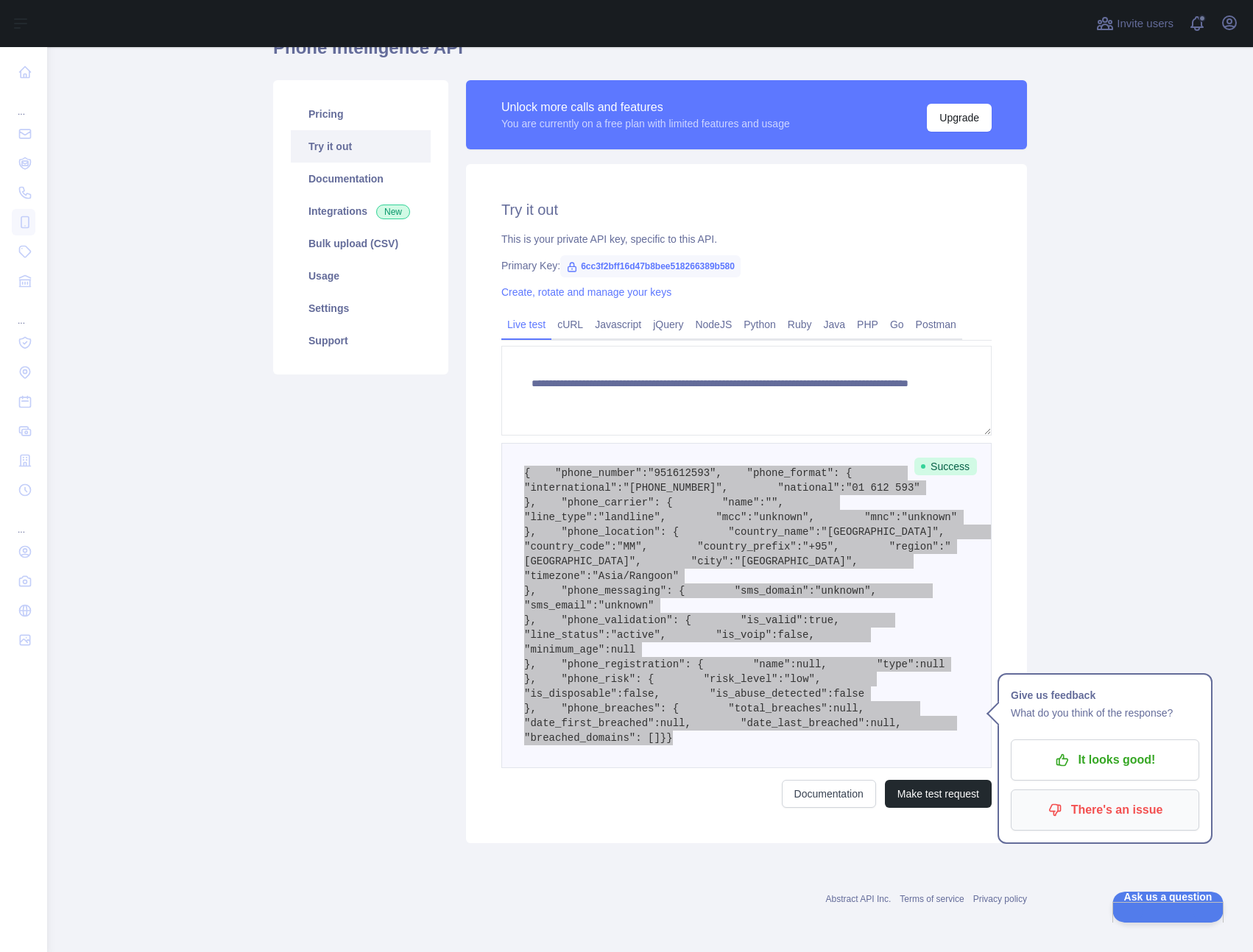
scroll to position [120, 0]
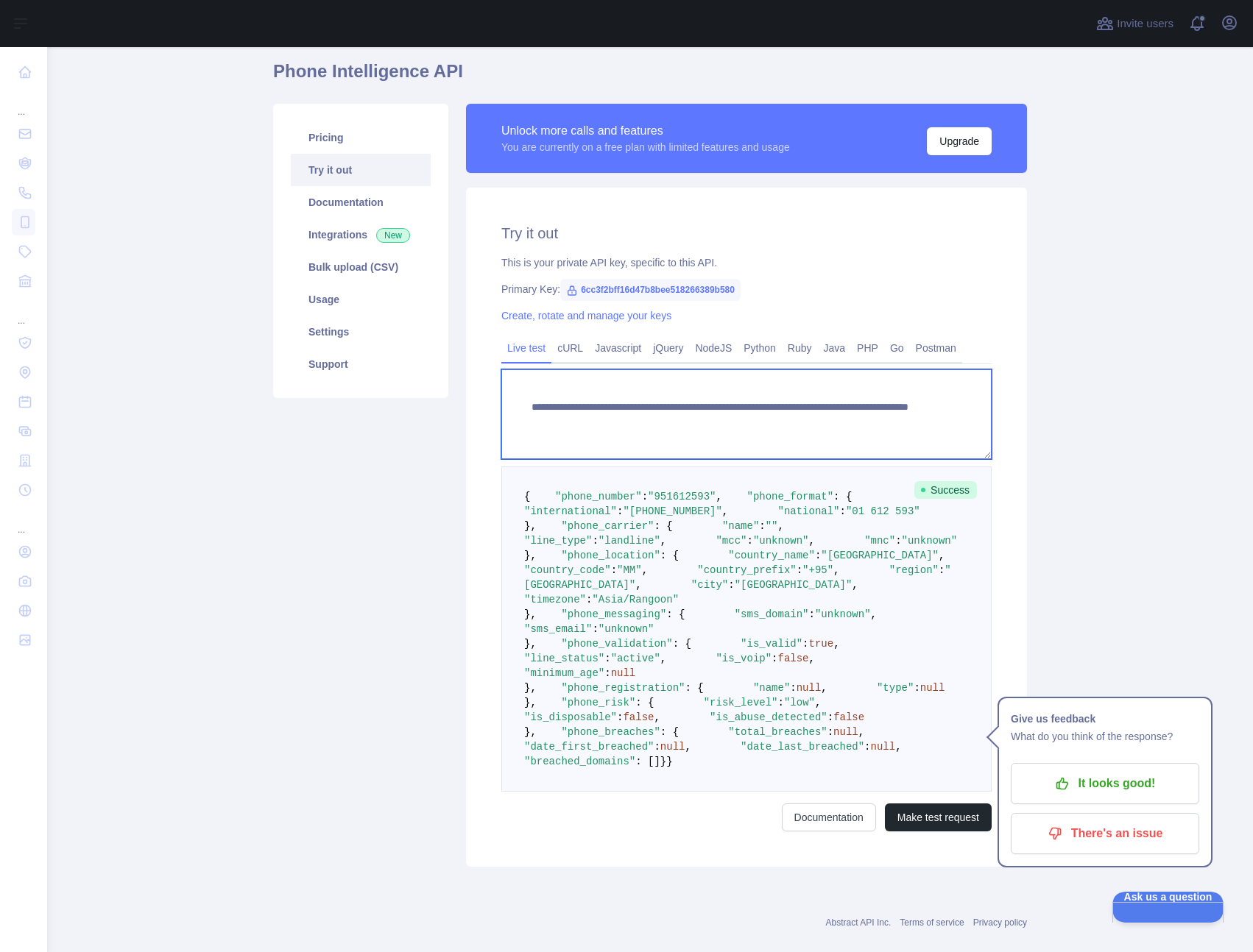
drag, startPoint x: 801, startPoint y: 420, endPoint x: 940, endPoint y: 420, distance: 139.0
click at [940, 420] on textarea "**********" at bounding box center [746, 415] width 490 height 90
paste textarea "***"
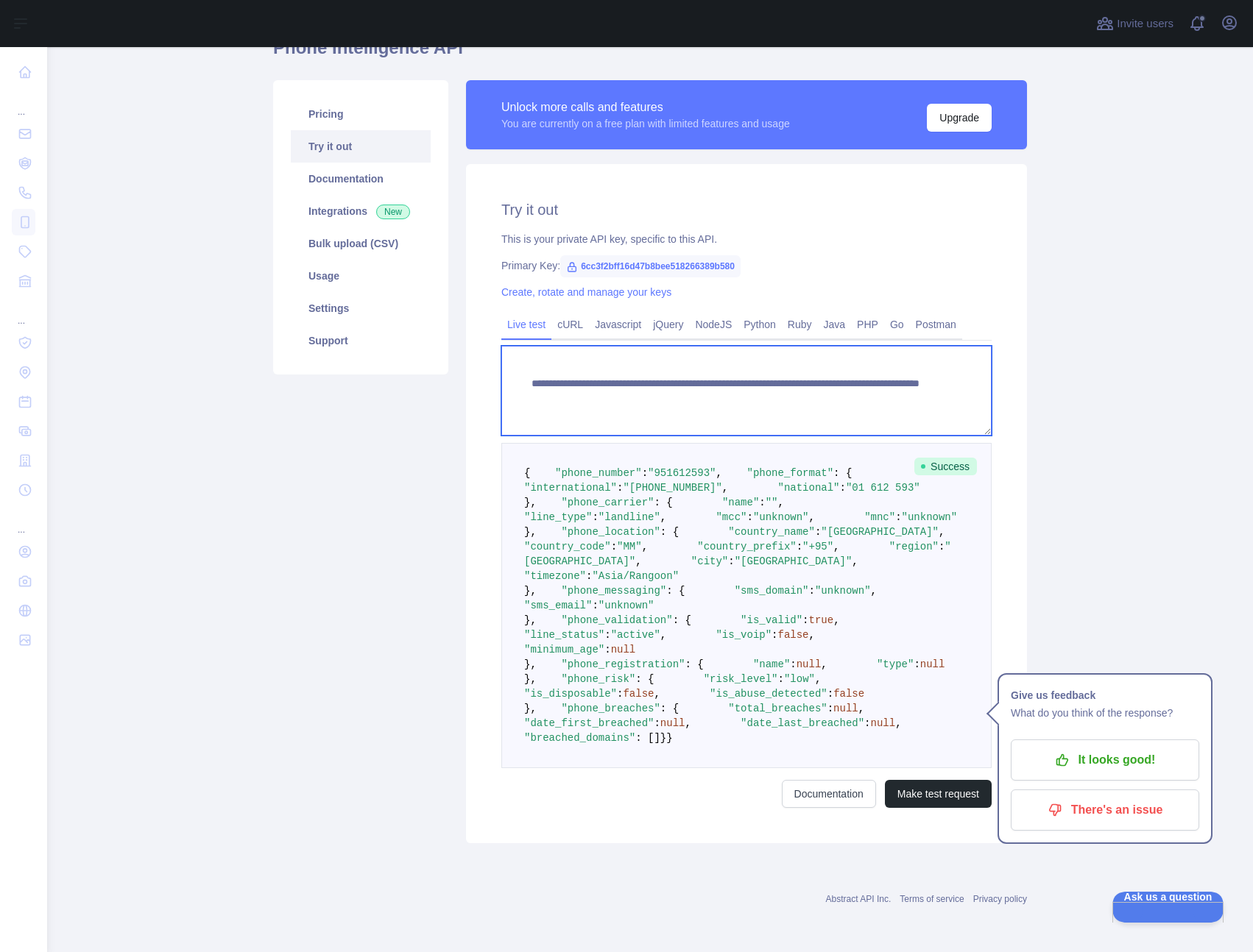
scroll to position [541, 0]
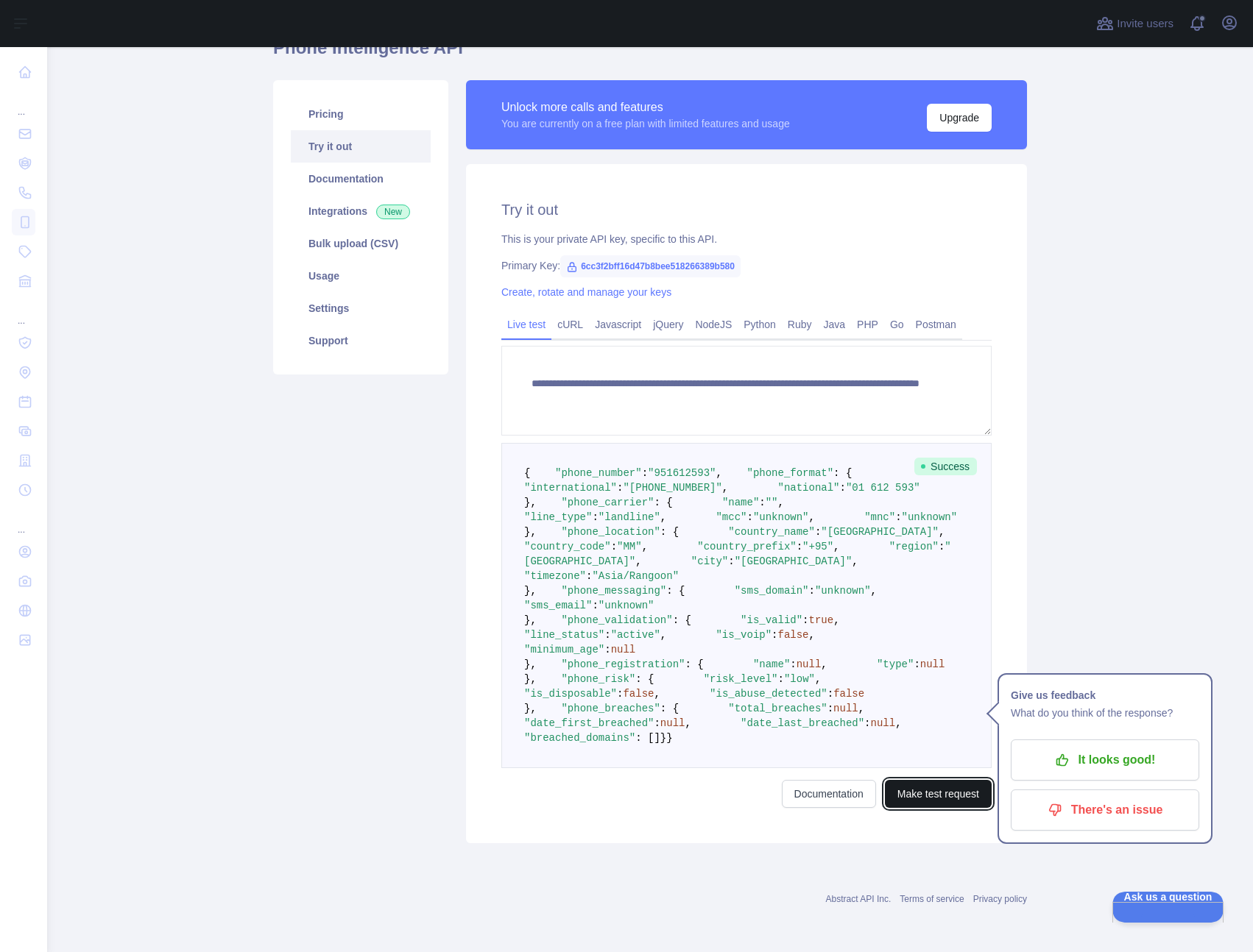
click at [928, 799] on button "Make test request" at bounding box center [938, 794] width 107 height 28
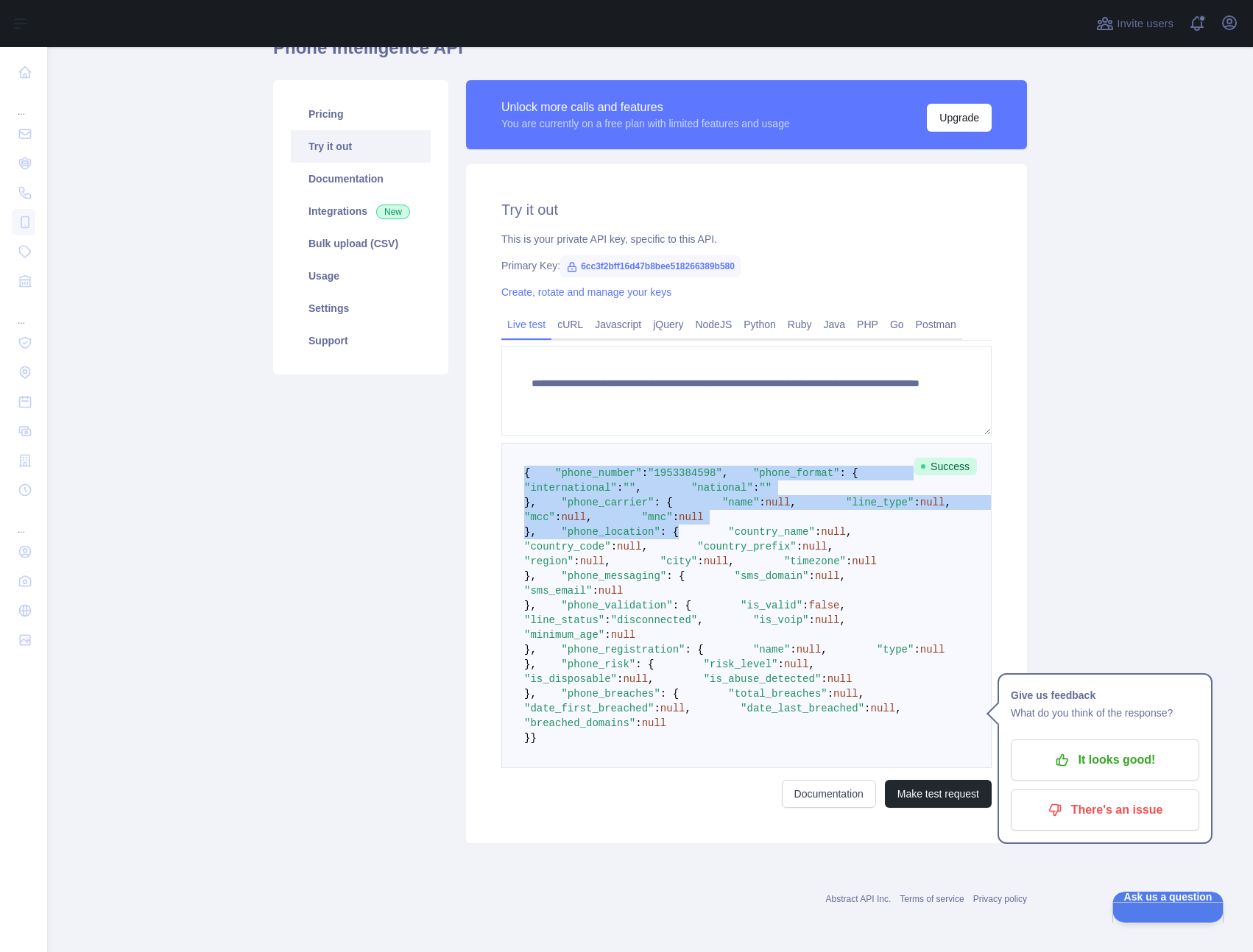
scroll to position [201, 0]
click at [511, 443] on pre "{ "phone_number" : "[PHONE_NUMBER]" , "phone_format" : { "international" : "" ,…" at bounding box center [746, 605] width 490 height 325
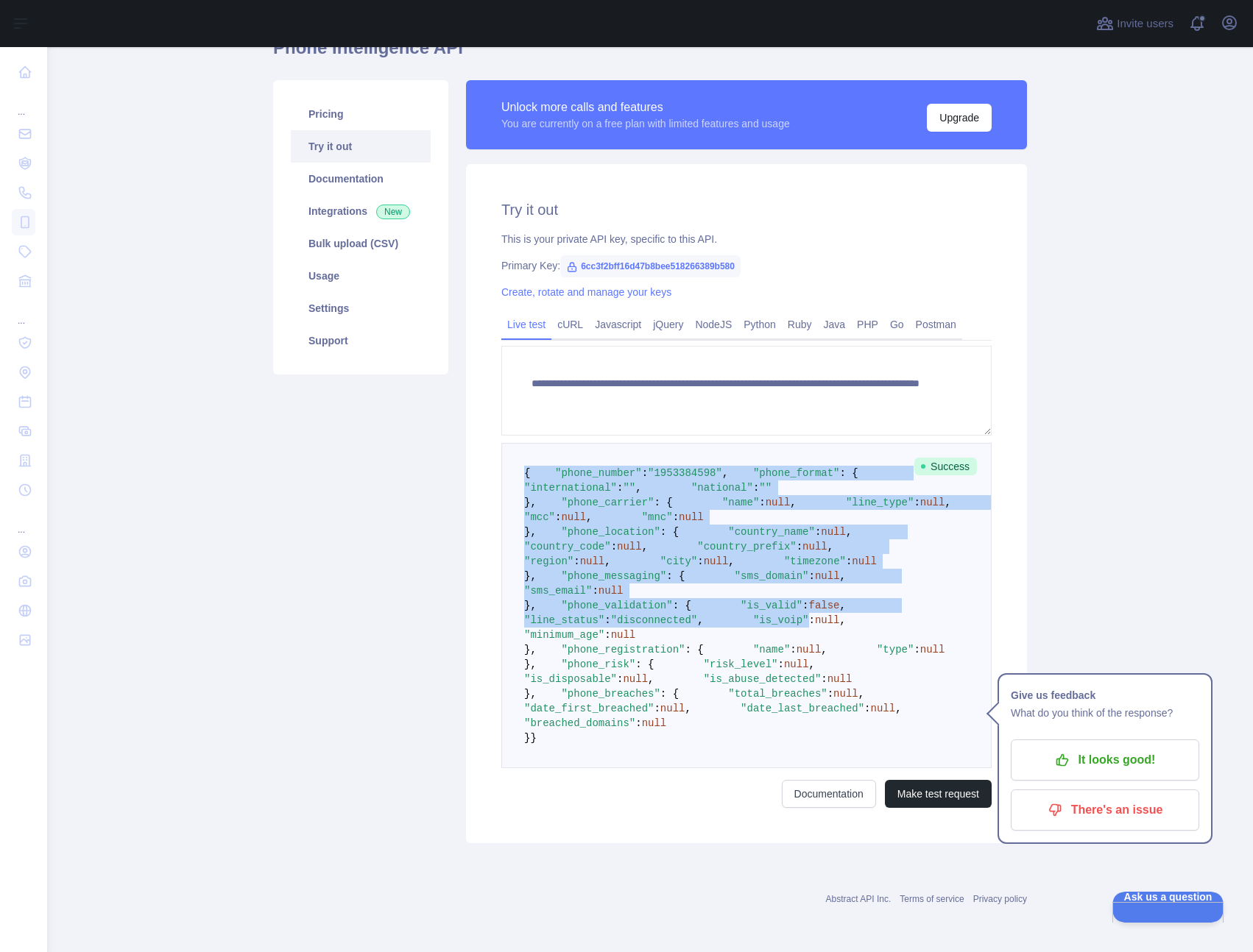
scroll to position [541, 0]
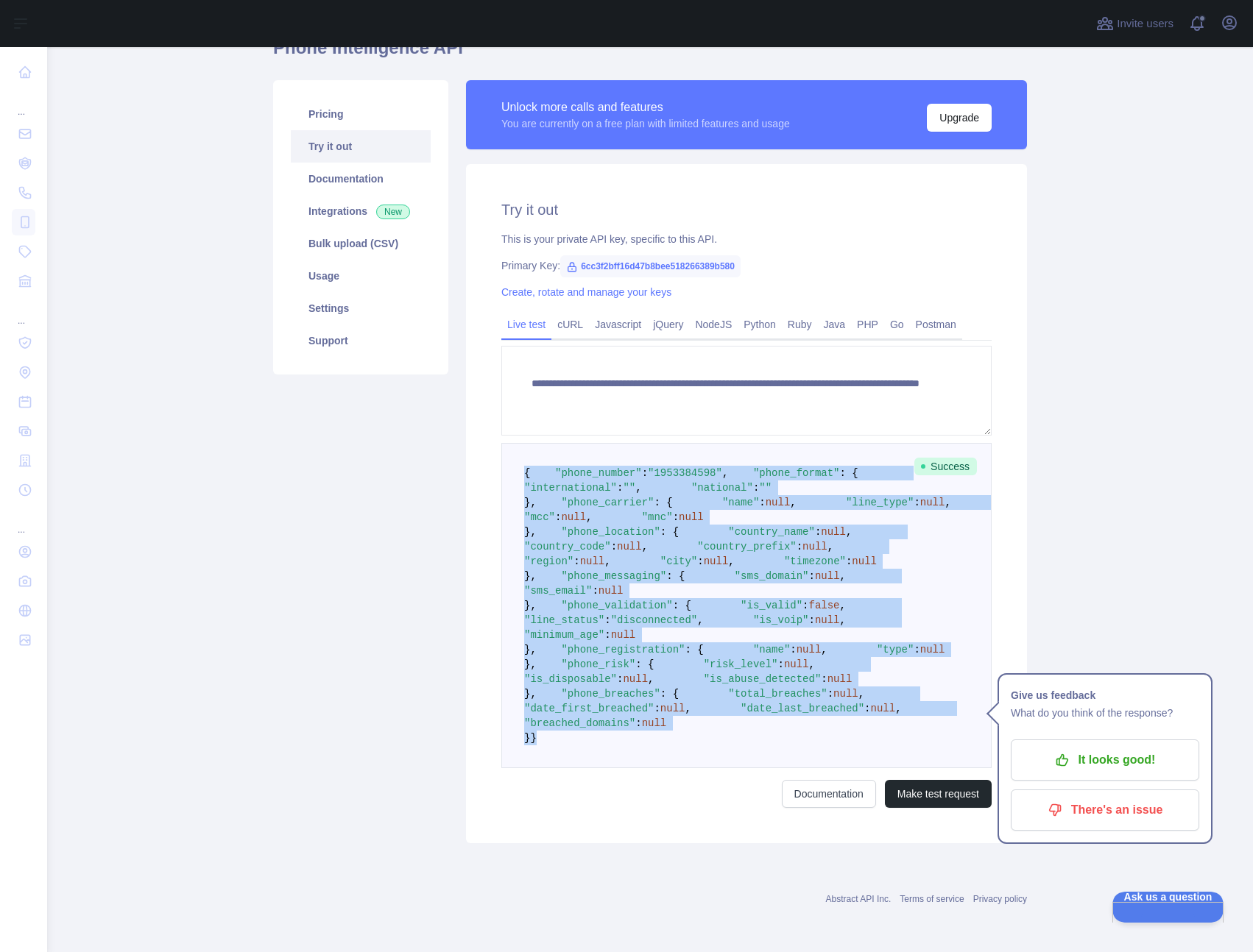
drag, startPoint x: 518, startPoint y: 415, endPoint x: 815, endPoint y: 735, distance: 436.6
click at [815, 735] on pre "{ "phone_number" : "[PHONE_NUMBER]" , "phone_format" : { "international" : "" ,…" at bounding box center [746, 605] width 490 height 325
copy code "{ "phone_number" : "[PHONE_NUMBER]" , "phone_format" : { "international" : "" ,…"
click at [708, 494] on pre "{ "phone_number" : "[PHONE_NUMBER]" , "phone_format" : { "international" : "" ,…" at bounding box center [746, 605] width 490 height 325
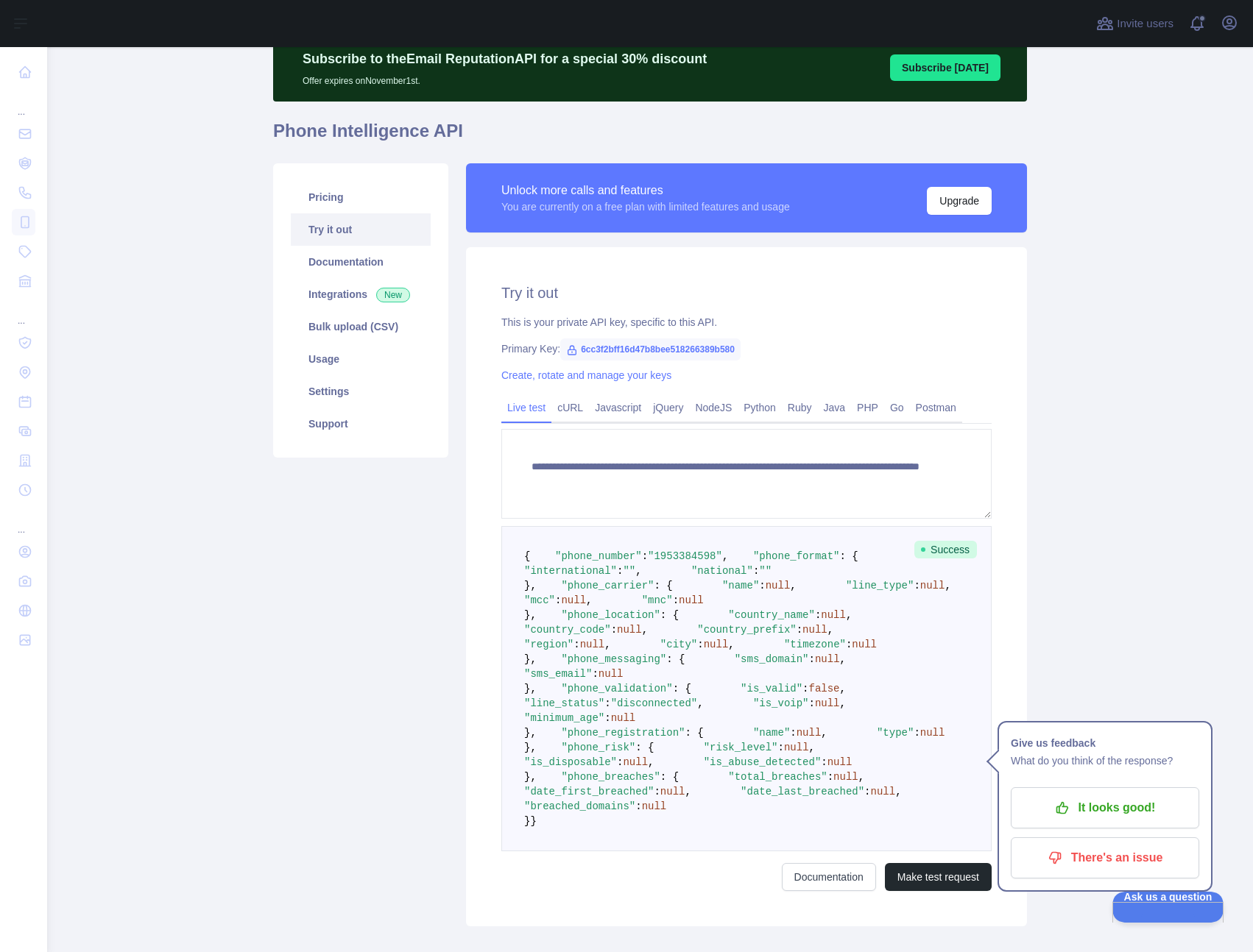
scroll to position [0, 0]
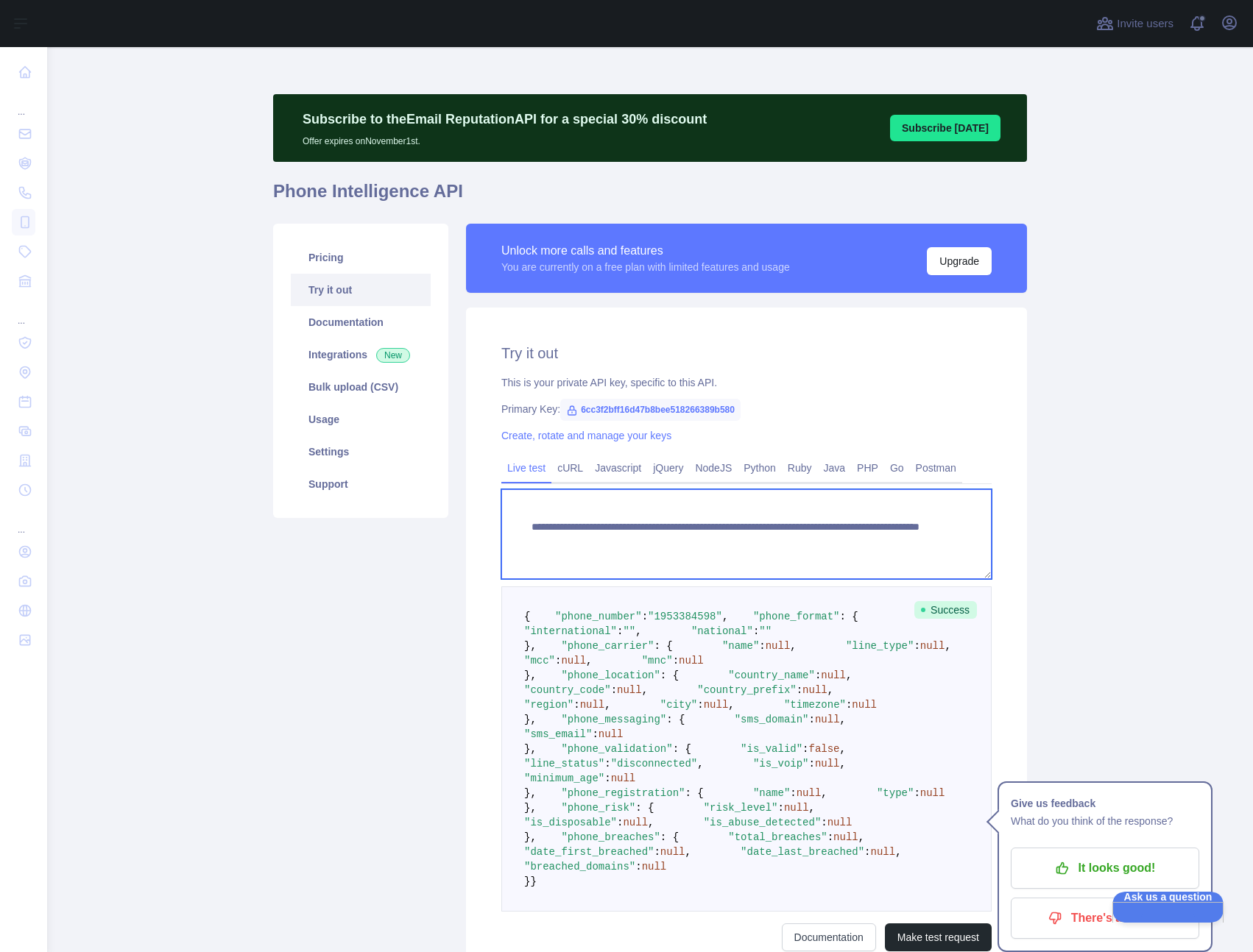
drag, startPoint x: 800, startPoint y: 541, endPoint x: 917, endPoint y: 542, distance: 117.0
click at [916, 542] on textarea "**********" at bounding box center [746, 534] width 490 height 90
paste textarea "*"
click at [807, 541] on textarea "**********" at bounding box center [746, 534] width 490 height 90
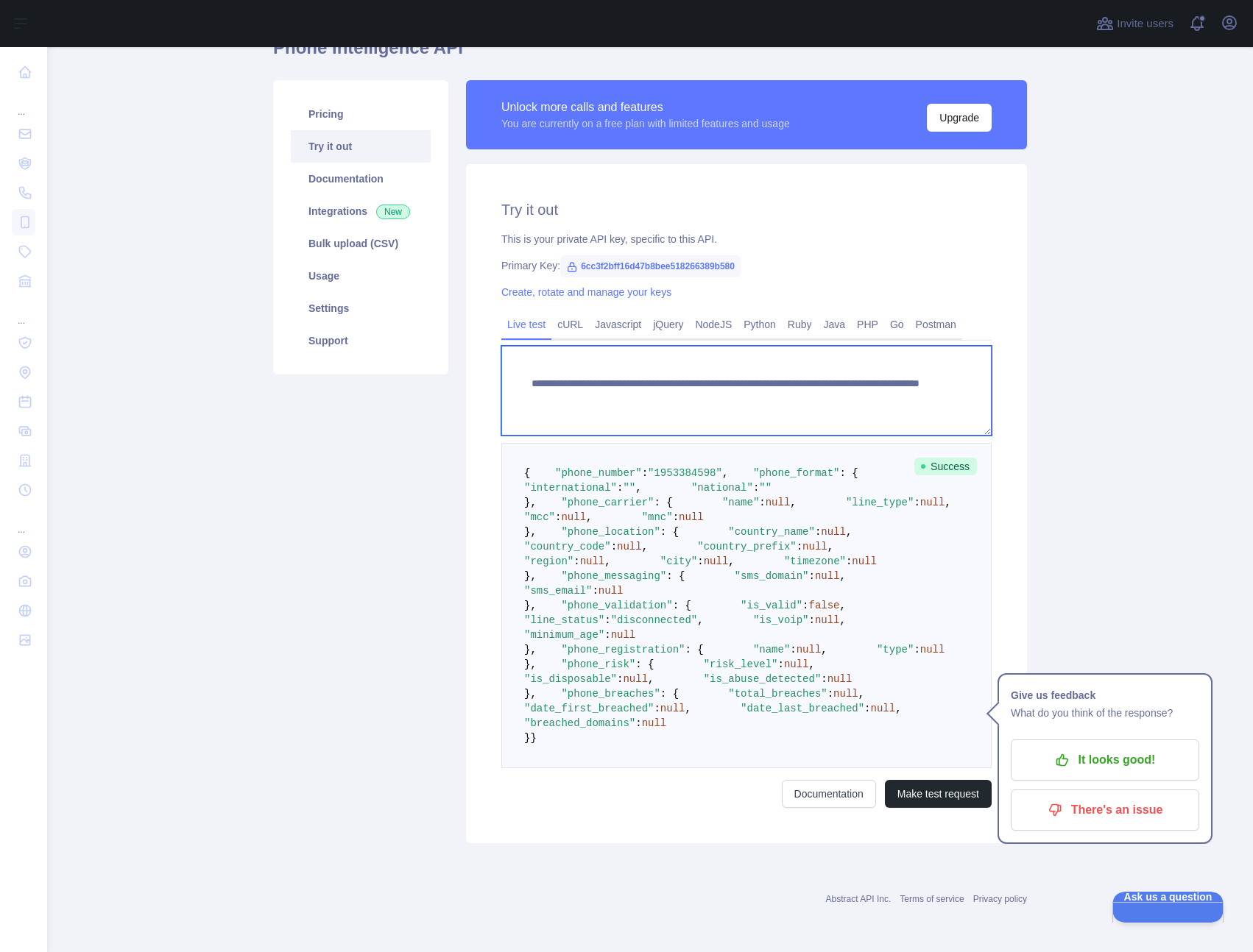
scroll to position [541, 0]
type textarea "**********"
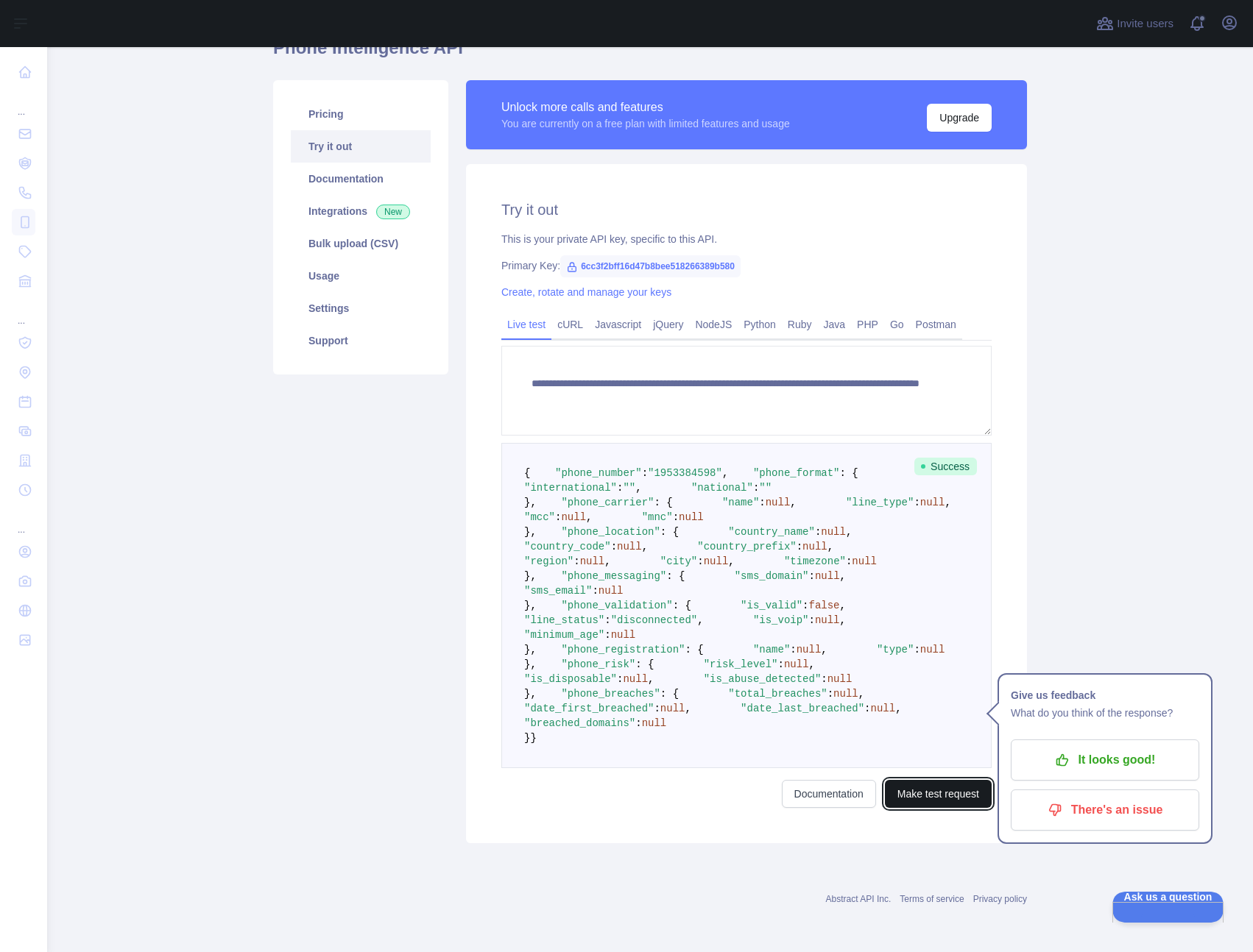
click at [957, 804] on button "Make test request" at bounding box center [938, 794] width 107 height 28
drag, startPoint x: 679, startPoint y: 786, endPoint x: 654, endPoint y: 554, distance: 233.3
click at [654, 554] on pre "{ "phone_number" : "[PHONE_NUMBER]" , "phone_format" : { "international" : "" ,…" at bounding box center [746, 605] width 490 height 325
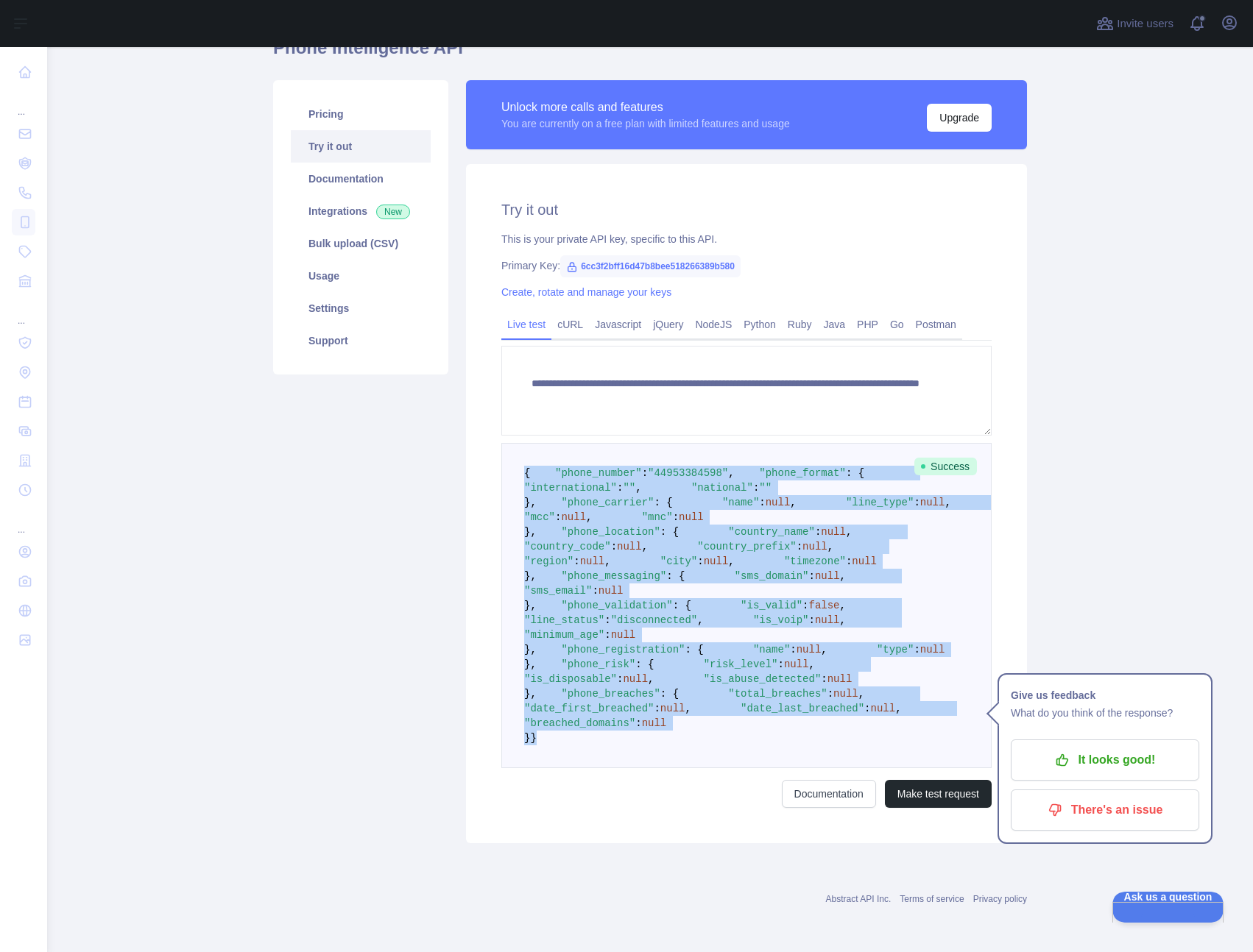
drag, startPoint x: 705, startPoint y: 802, endPoint x: 519, endPoint y: 278, distance: 556.0
click at [519, 443] on pre "{ "phone_number" : "[PHONE_NUMBER]" , "phone_format" : { "international" : "" ,…" at bounding box center [746, 605] width 490 height 325
copy code "{ "phone_number" : "[PHONE_NUMBER]" , "phone_format" : { "international" : "" ,…"
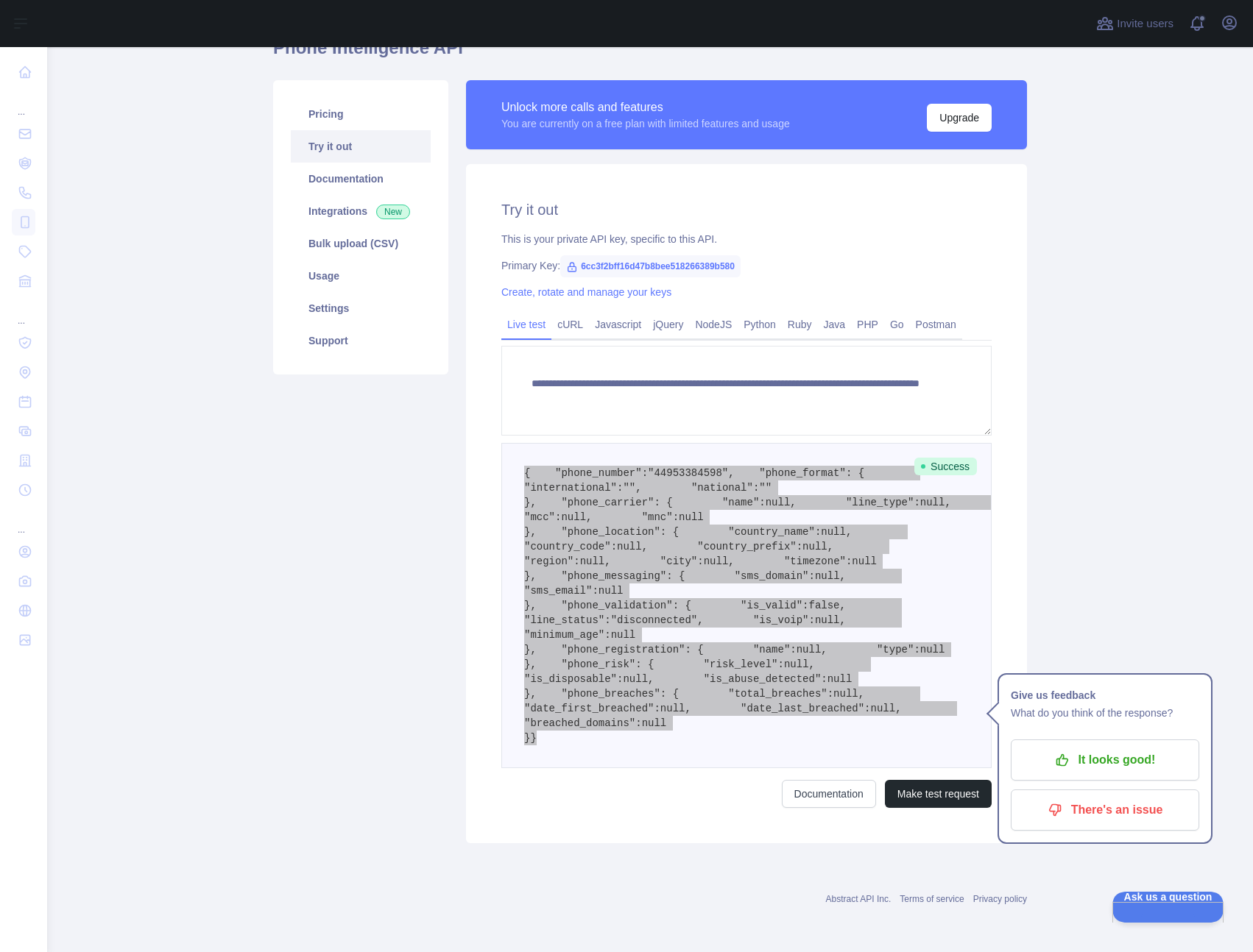
scroll to position [0, 0]
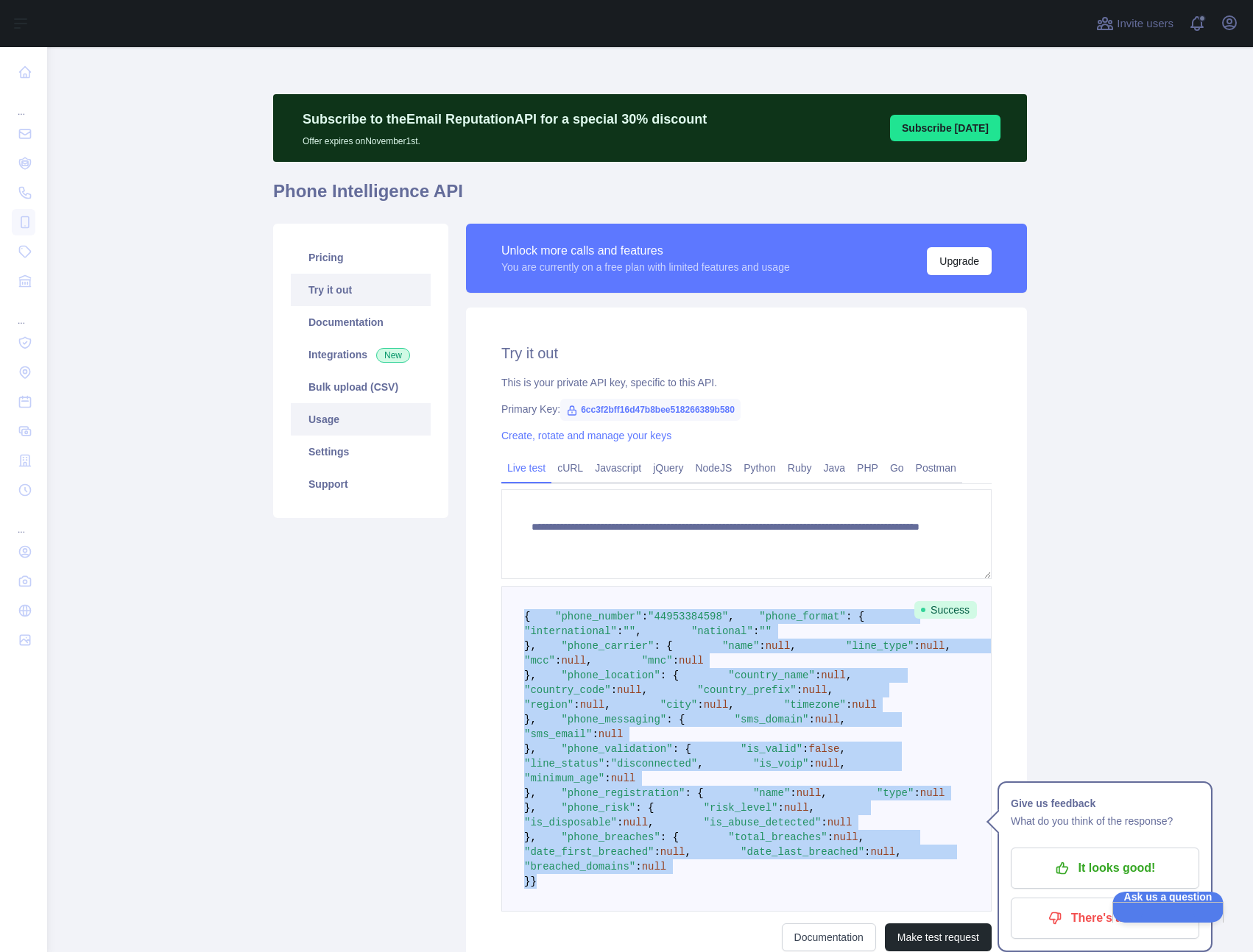
click at [339, 426] on link "Usage" at bounding box center [360, 420] width 140 height 32
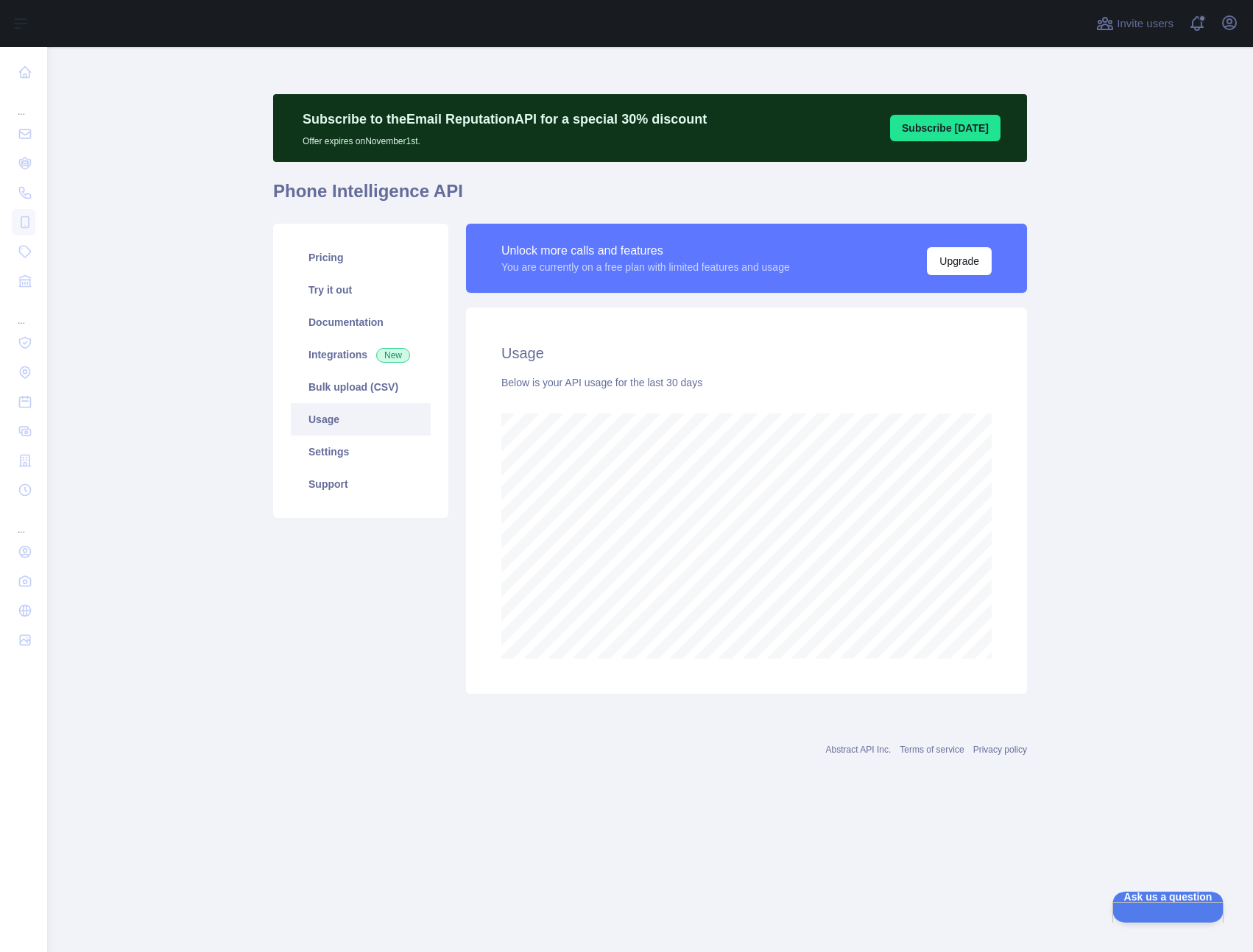
scroll to position [905, 1206]
click at [754, 130] on div "Subscribe to the Email Reputation API for a special 30 % discount Offer expires…" at bounding box center [650, 128] width 753 height 68
click at [1202, 23] on span at bounding box center [1202, 24] width 30 height 47
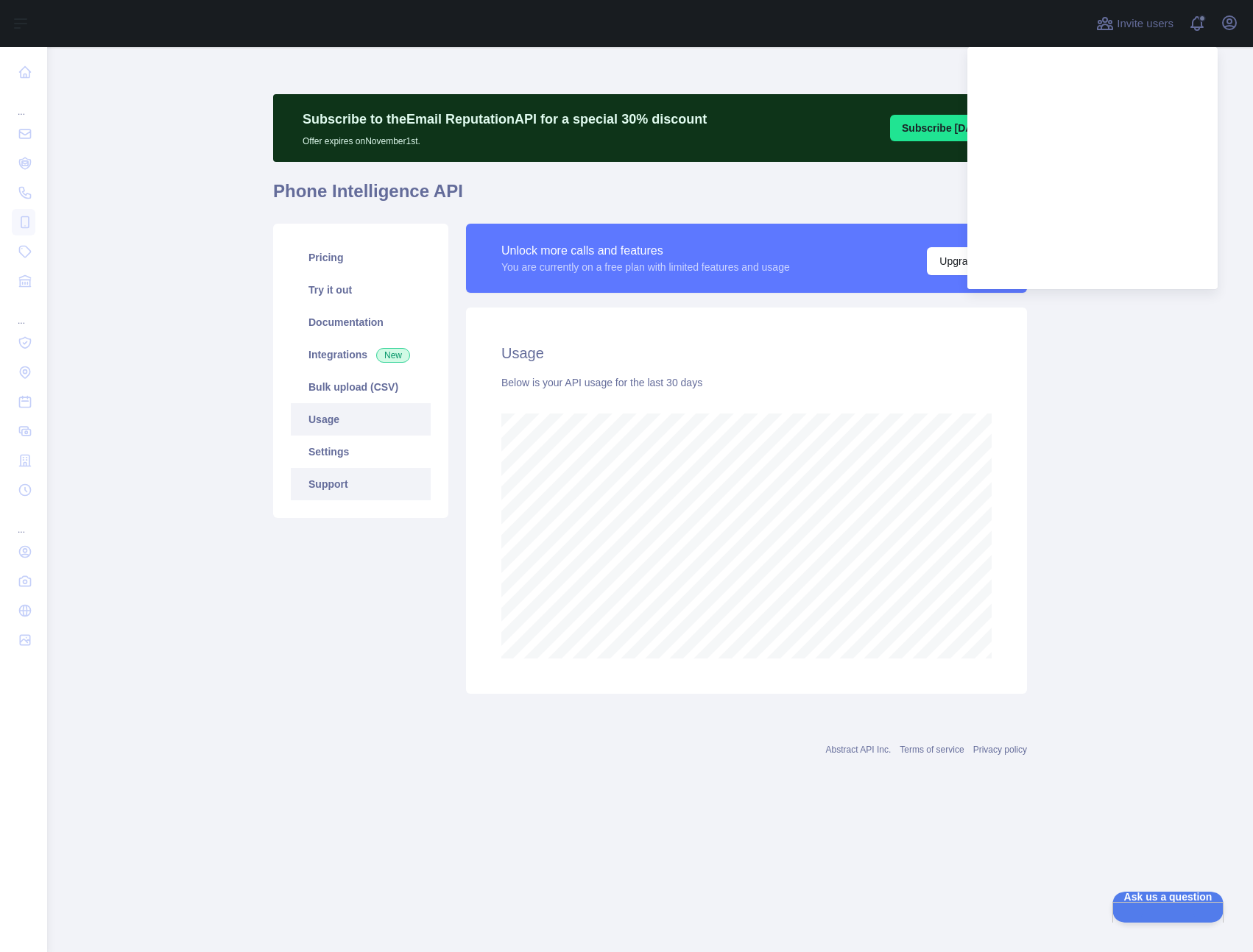
click at [339, 485] on link "Support" at bounding box center [360, 484] width 140 height 32
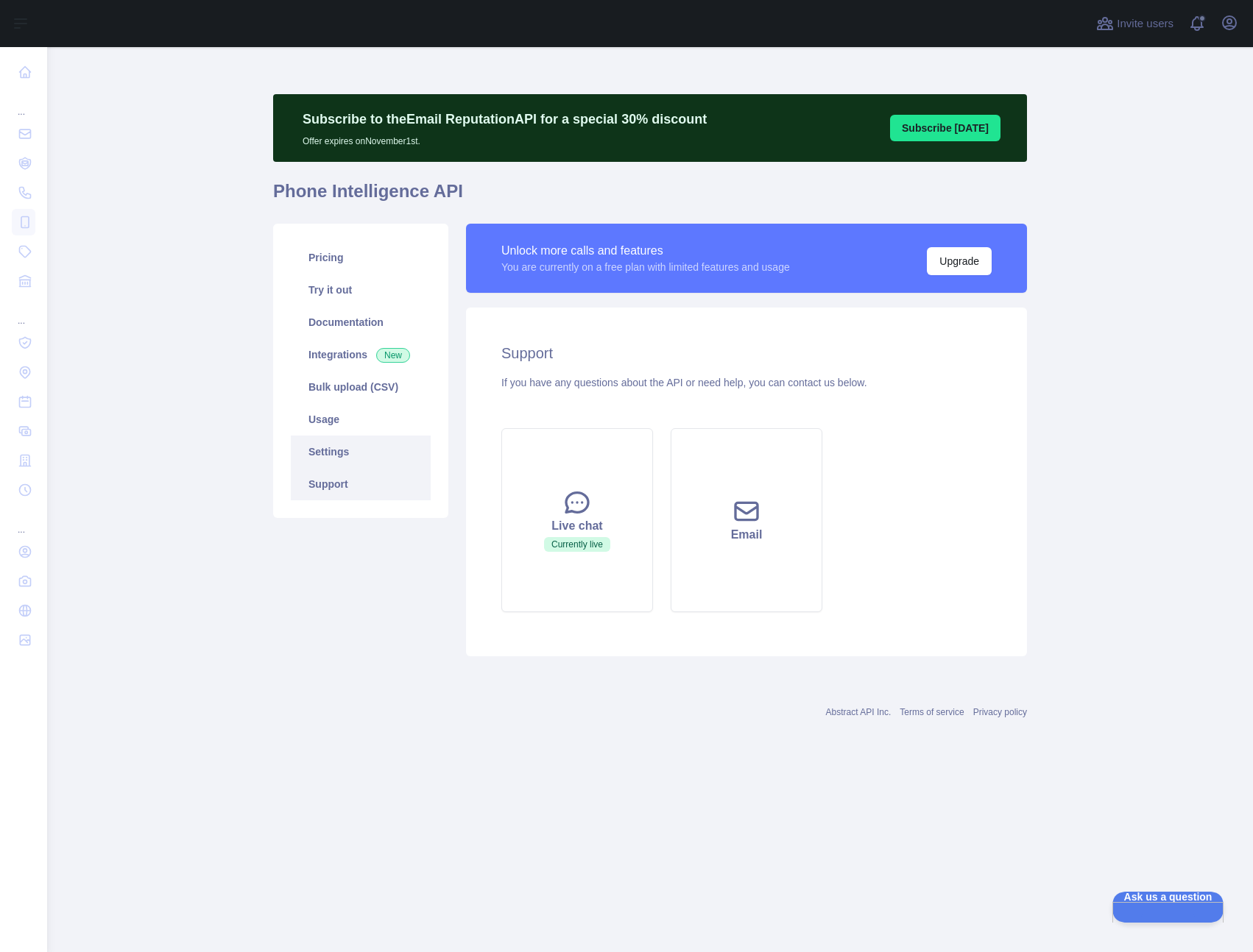
click at [350, 456] on link "Settings" at bounding box center [360, 452] width 140 height 32
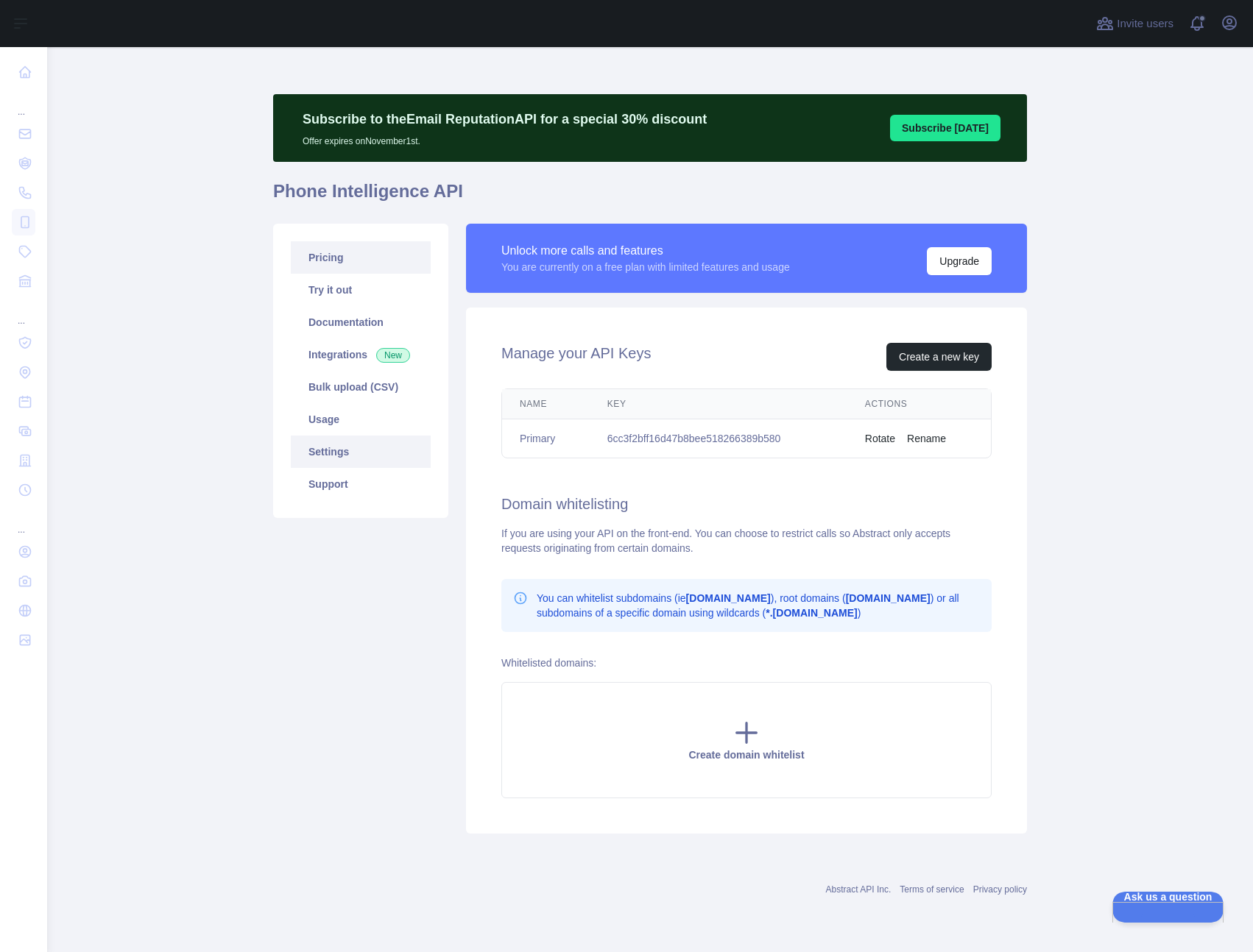
click at [360, 264] on link "Pricing" at bounding box center [360, 257] width 140 height 32
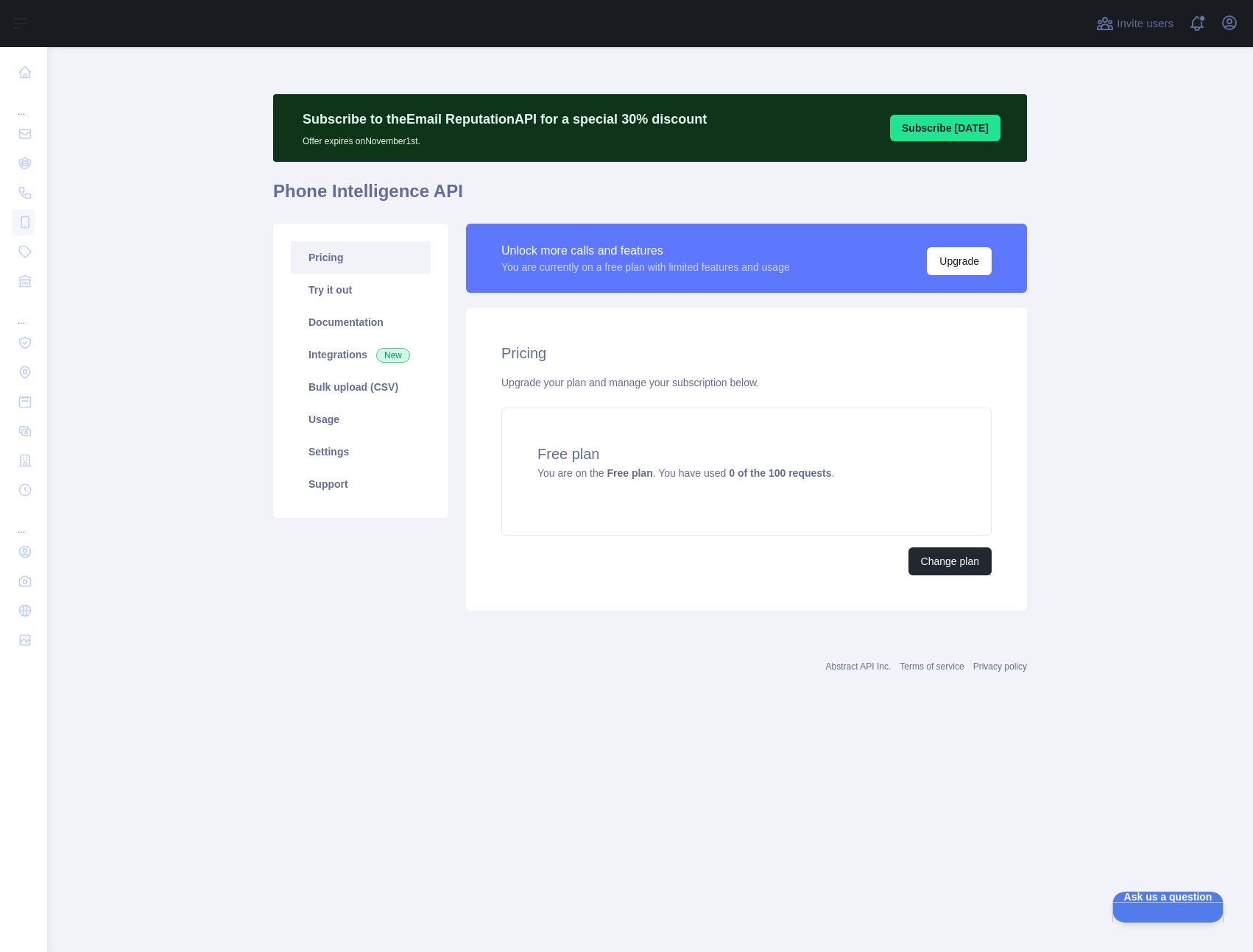
click at [592, 270] on div "You are currently on a free plan with limited features and usage" at bounding box center [645, 267] width 289 height 14
click at [605, 195] on h1 "Phone Intelligence API" at bounding box center [650, 197] width 753 height 36
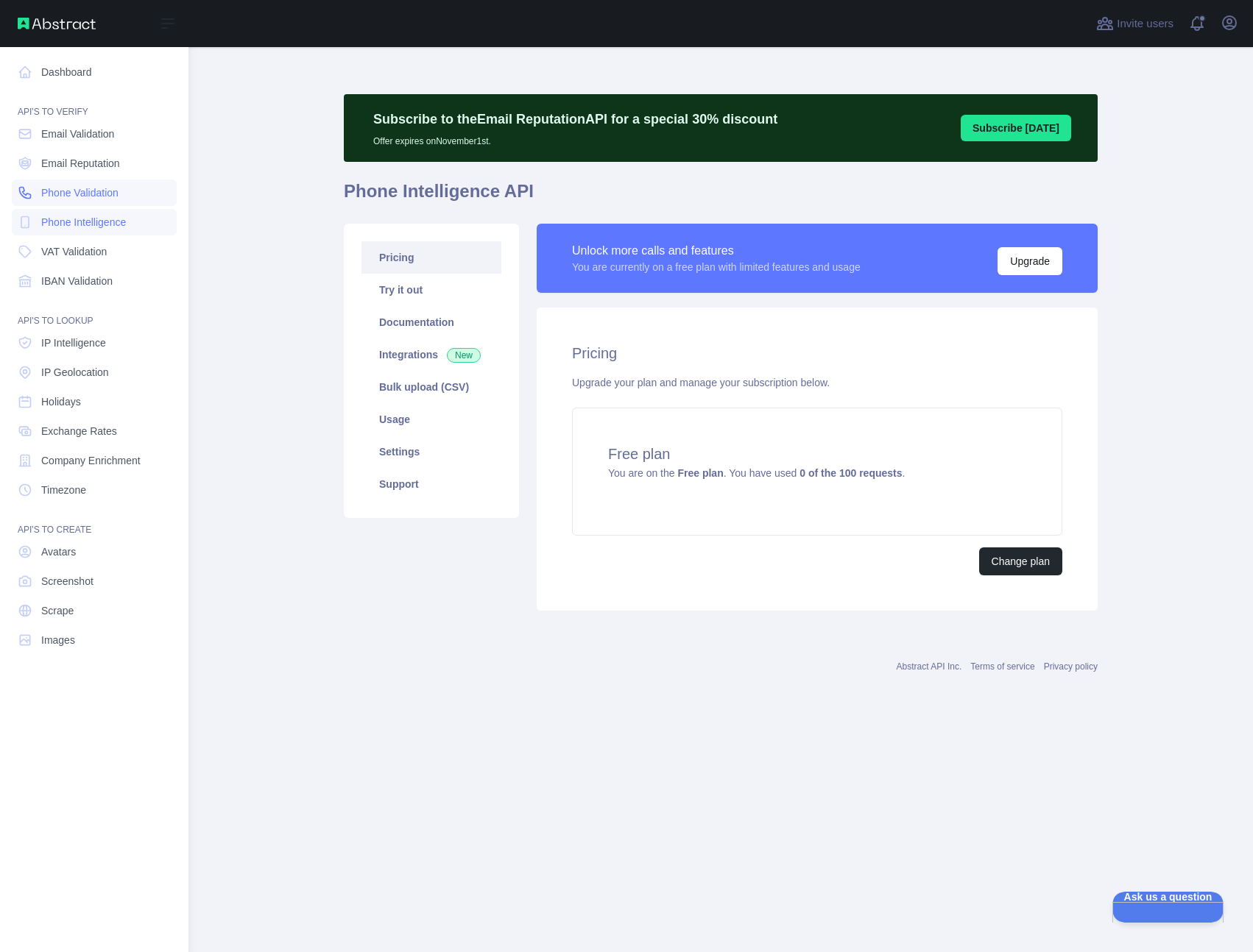
click at [89, 191] on span "Phone Validation" at bounding box center [80, 192] width 77 height 14
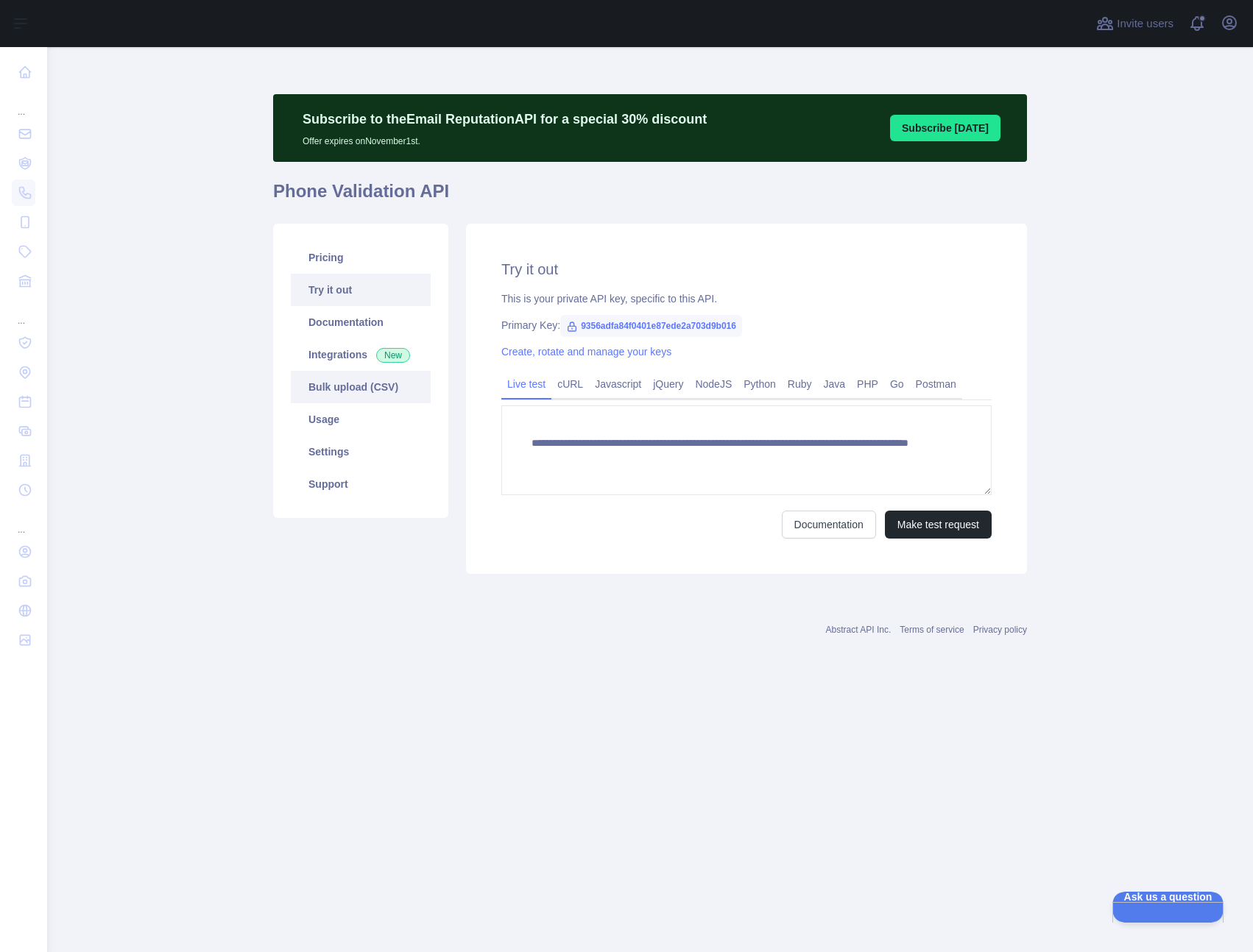
click at [355, 380] on link "Bulk upload (CSV)" at bounding box center [360, 387] width 140 height 32
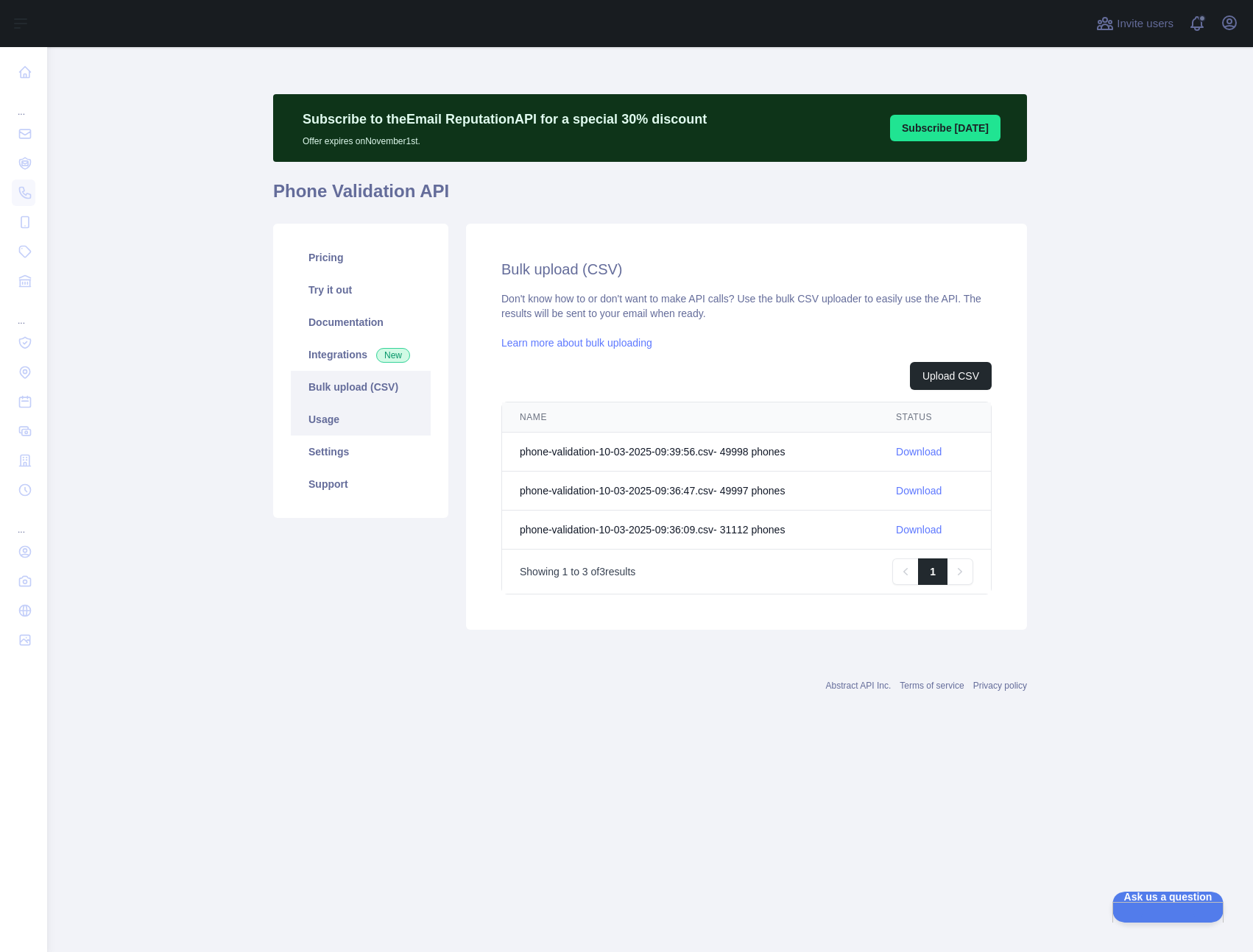
click at [356, 427] on link "Usage" at bounding box center [360, 420] width 140 height 32
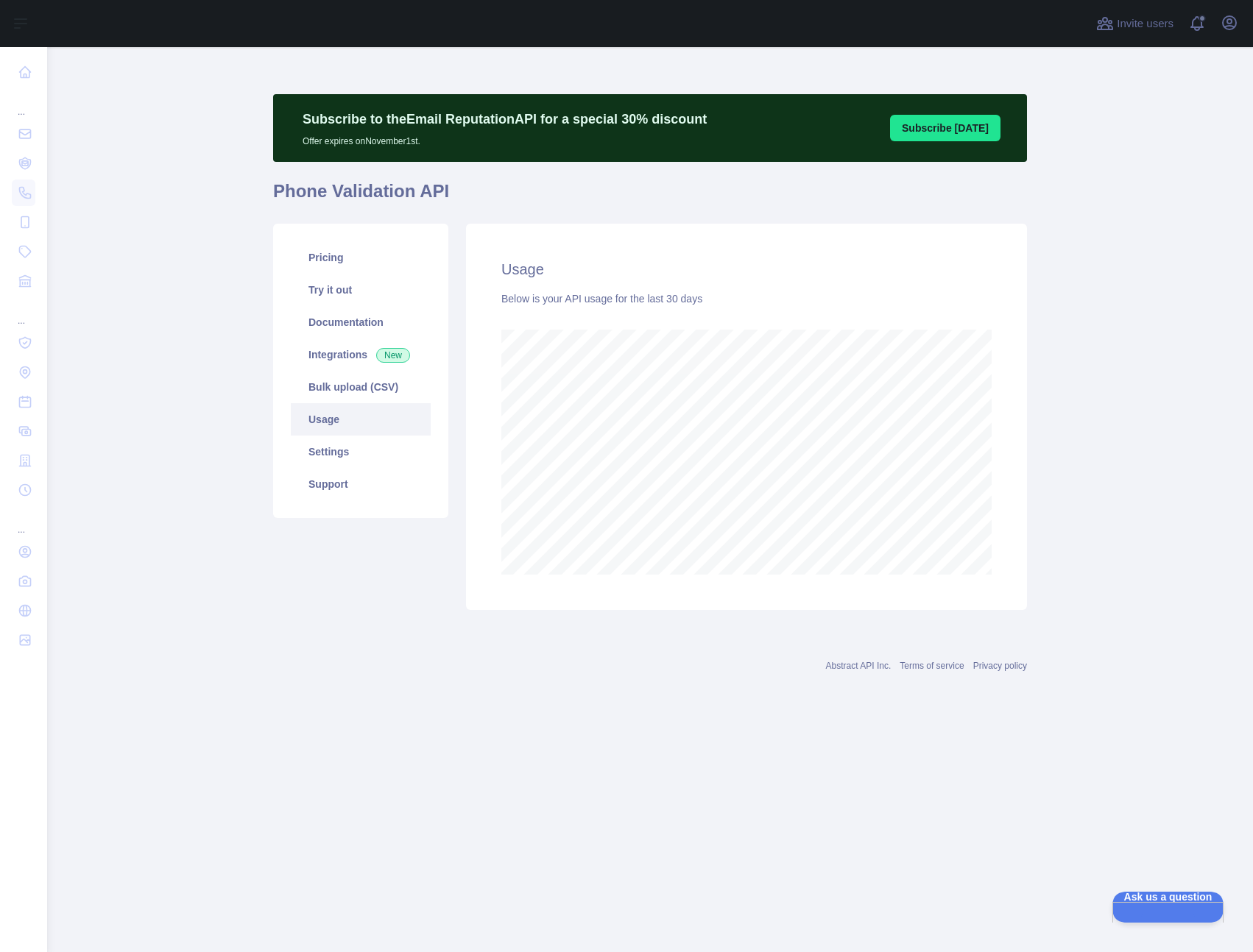
scroll to position [905, 1206]
click at [353, 456] on link "Settings" at bounding box center [360, 452] width 140 height 32
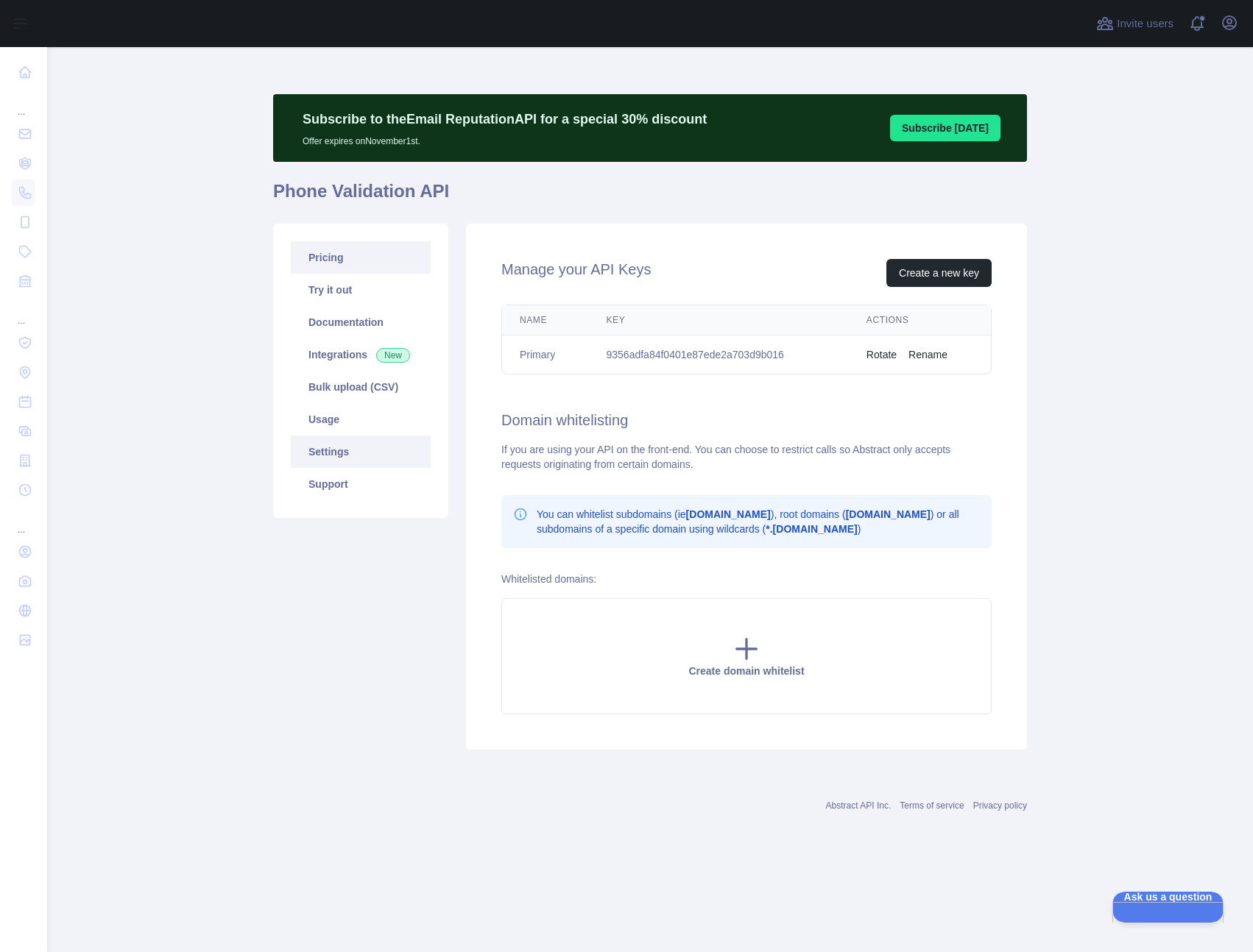
click at [356, 262] on link "Pricing" at bounding box center [360, 257] width 140 height 32
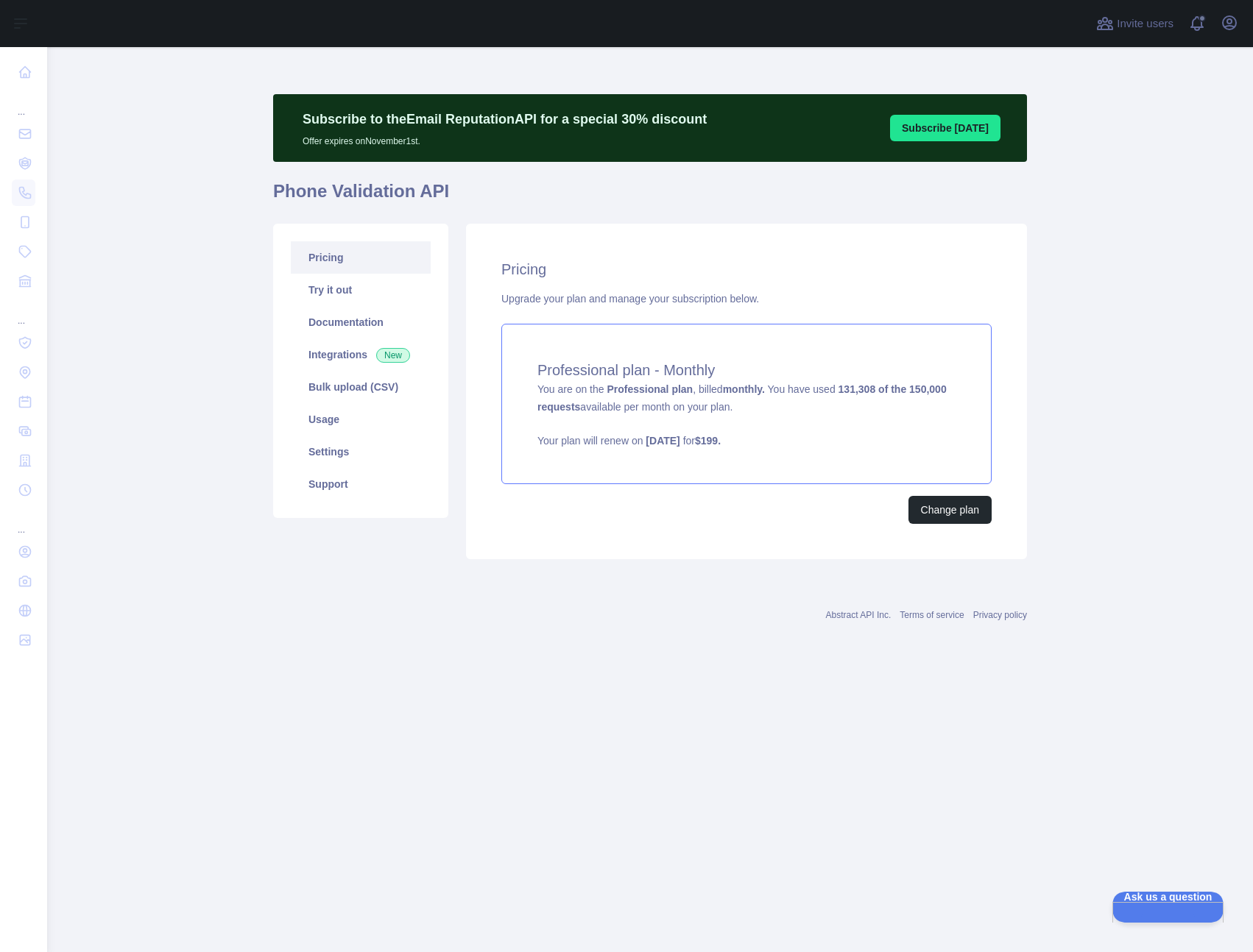
drag, startPoint x: 781, startPoint y: 390, endPoint x: 820, endPoint y: 407, distance: 42.5
click at [820, 407] on div "Professional plan - Monthly You are on the Professional plan , billed monthly. …" at bounding box center [746, 404] width 490 height 161
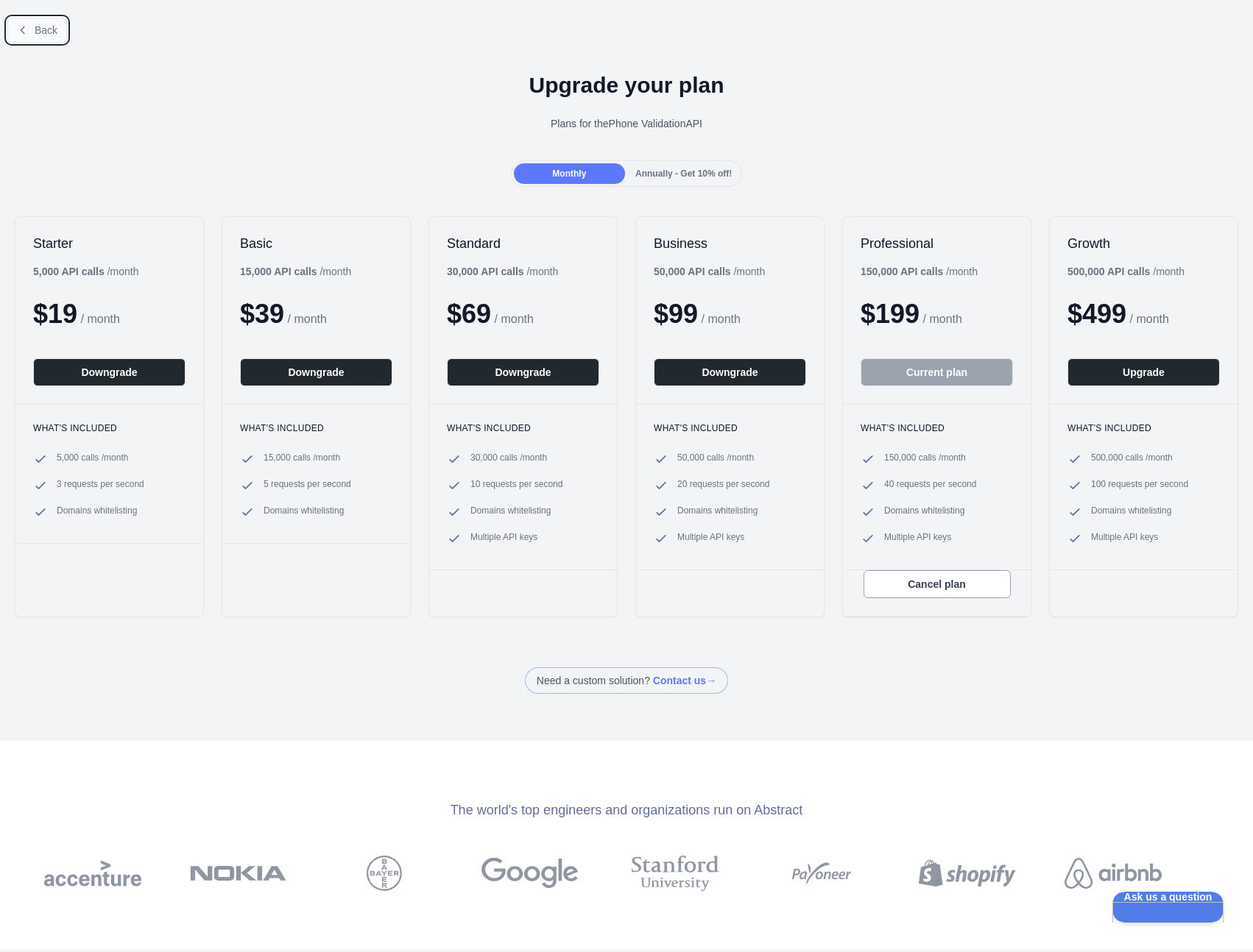
click at [33, 28] on button "Back" at bounding box center [37, 30] width 59 height 25
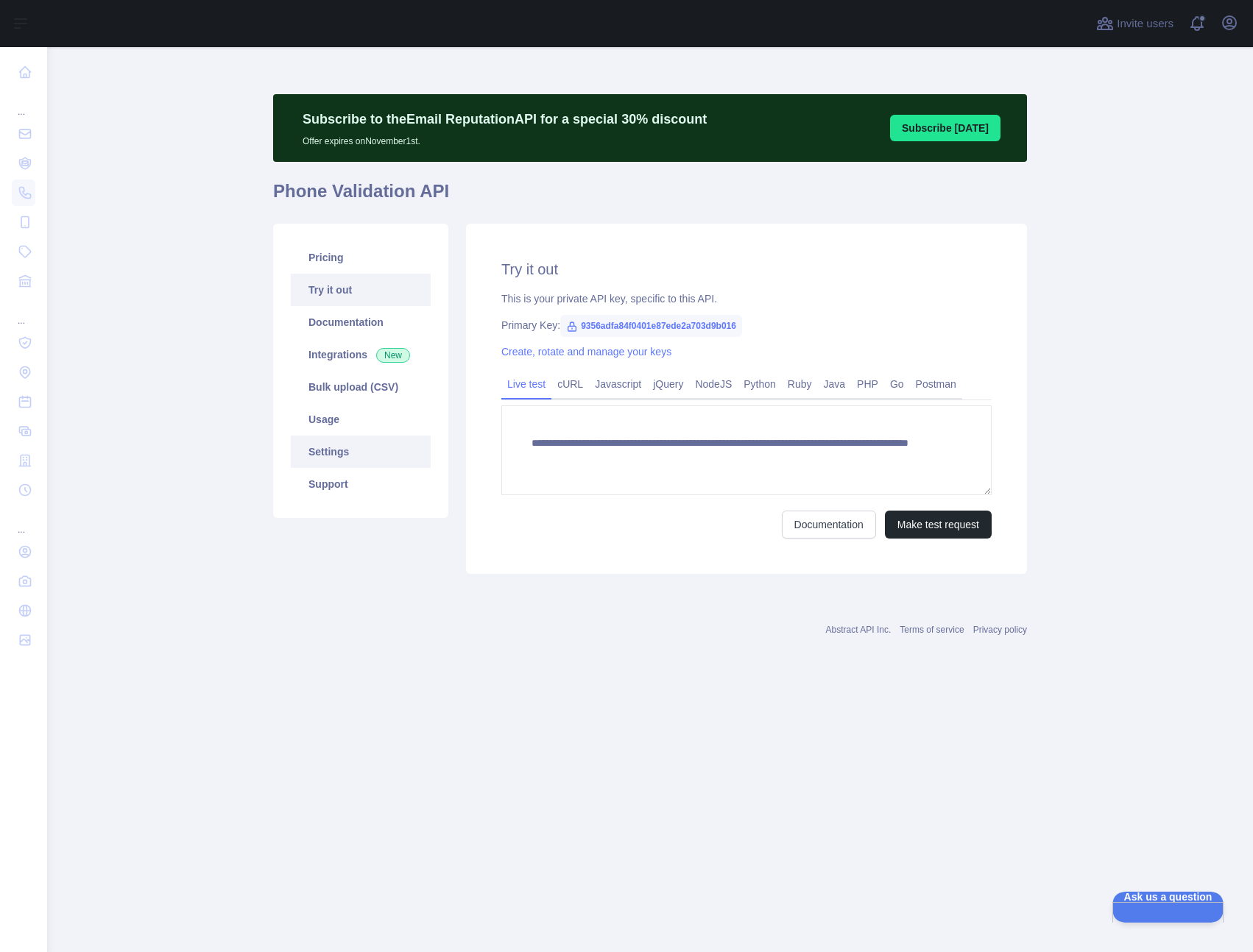
click at [353, 448] on link "Settings" at bounding box center [360, 452] width 140 height 32
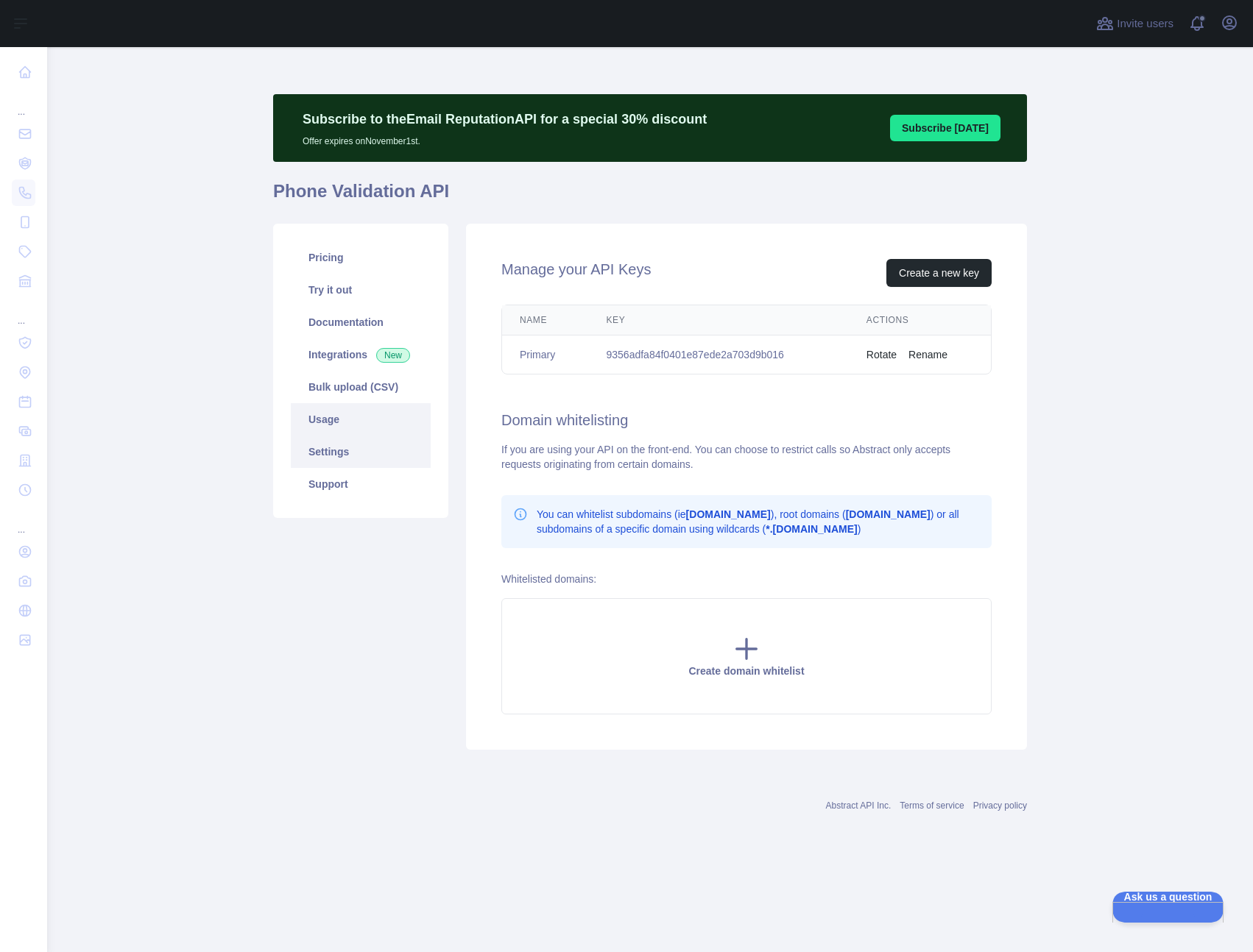
click at [353, 421] on link "Usage" at bounding box center [360, 420] width 140 height 32
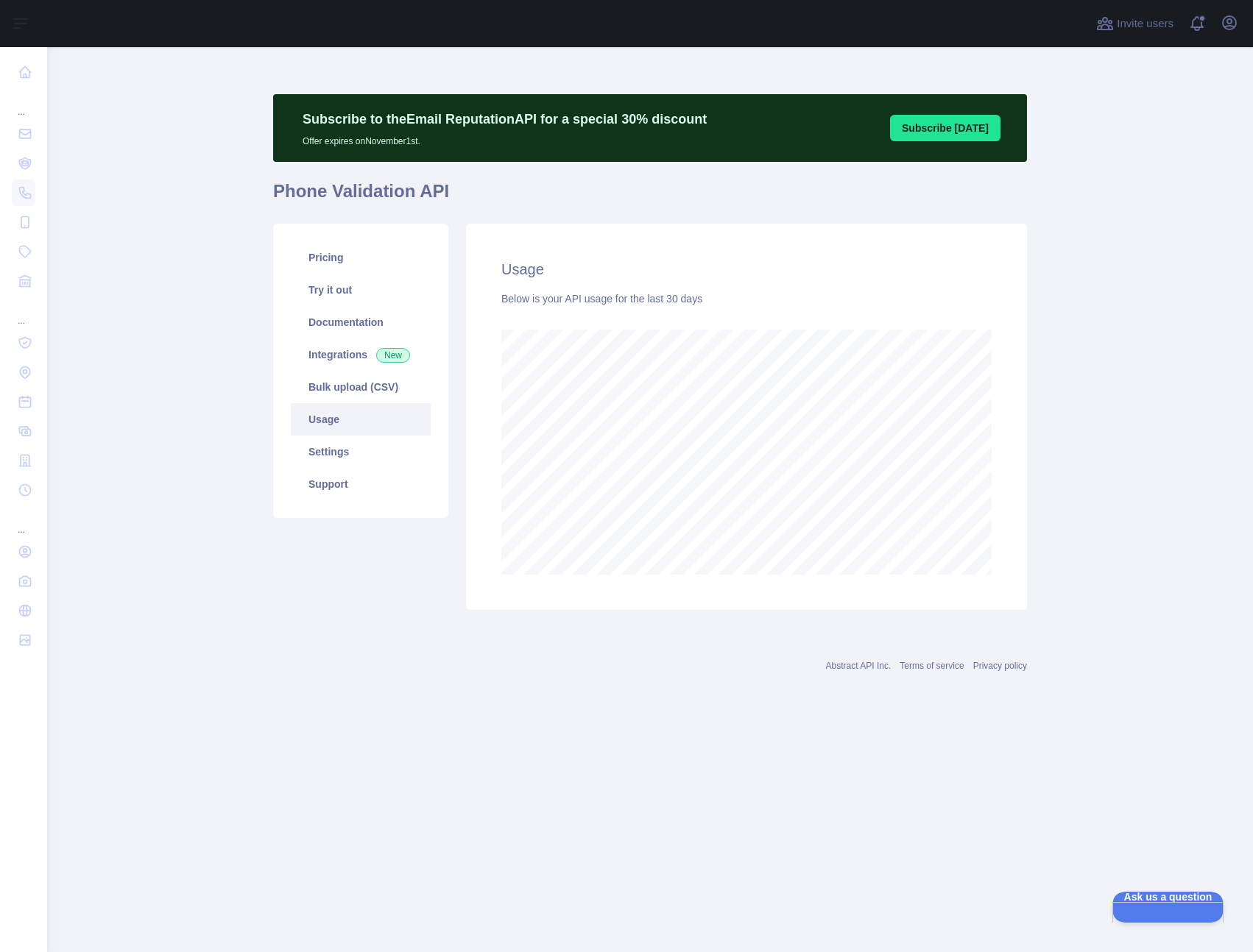
scroll to position [905, 1206]
click at [362, 487] on link "Support" at bounding box center [360, 484] width 140 height 32
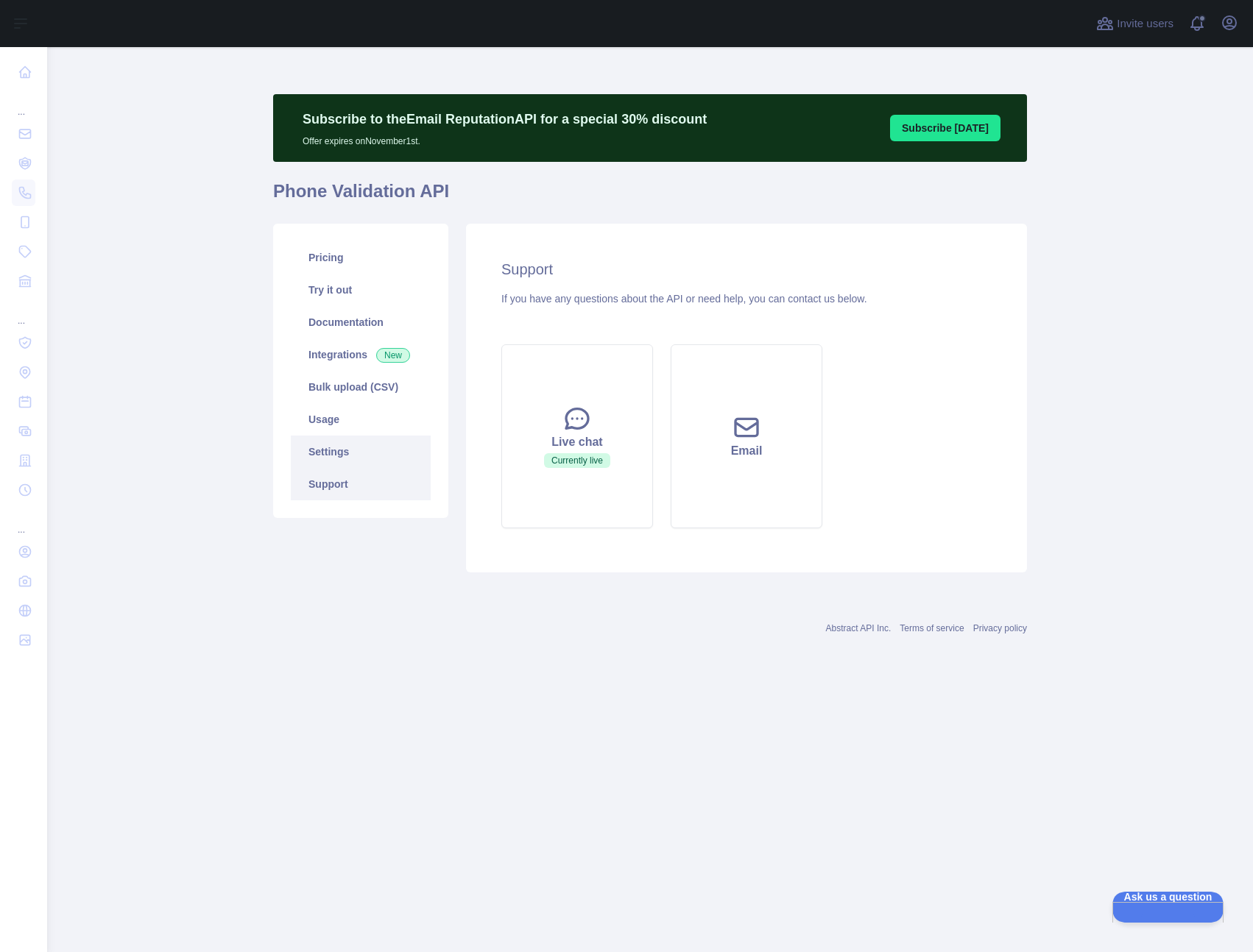
click at [364, 456] on link "Settings" at bounding box center [360, 452] width 140 height 32
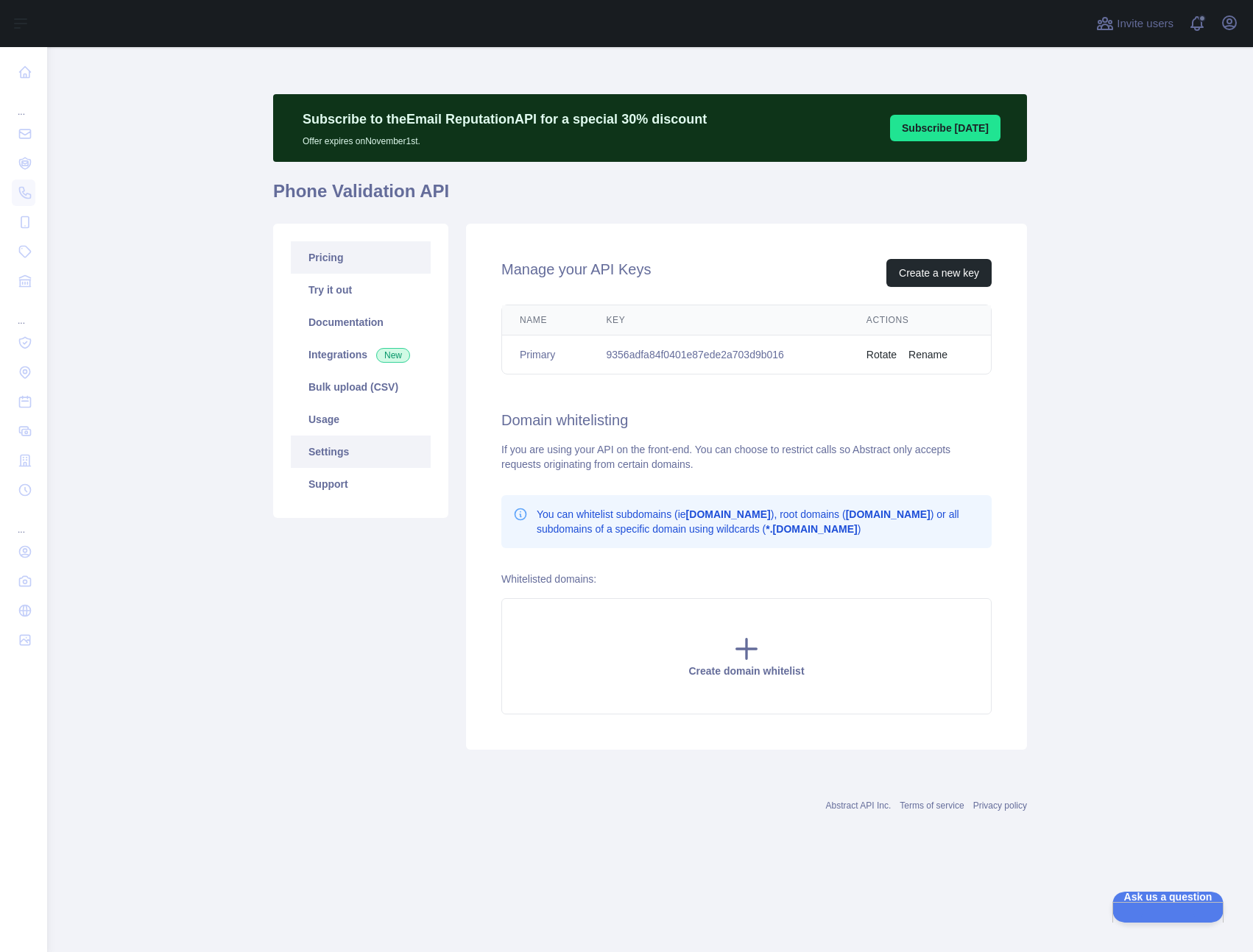
click at [363, 257] on link "Pricing" at bounding box center [360, 257] width 140 height 32
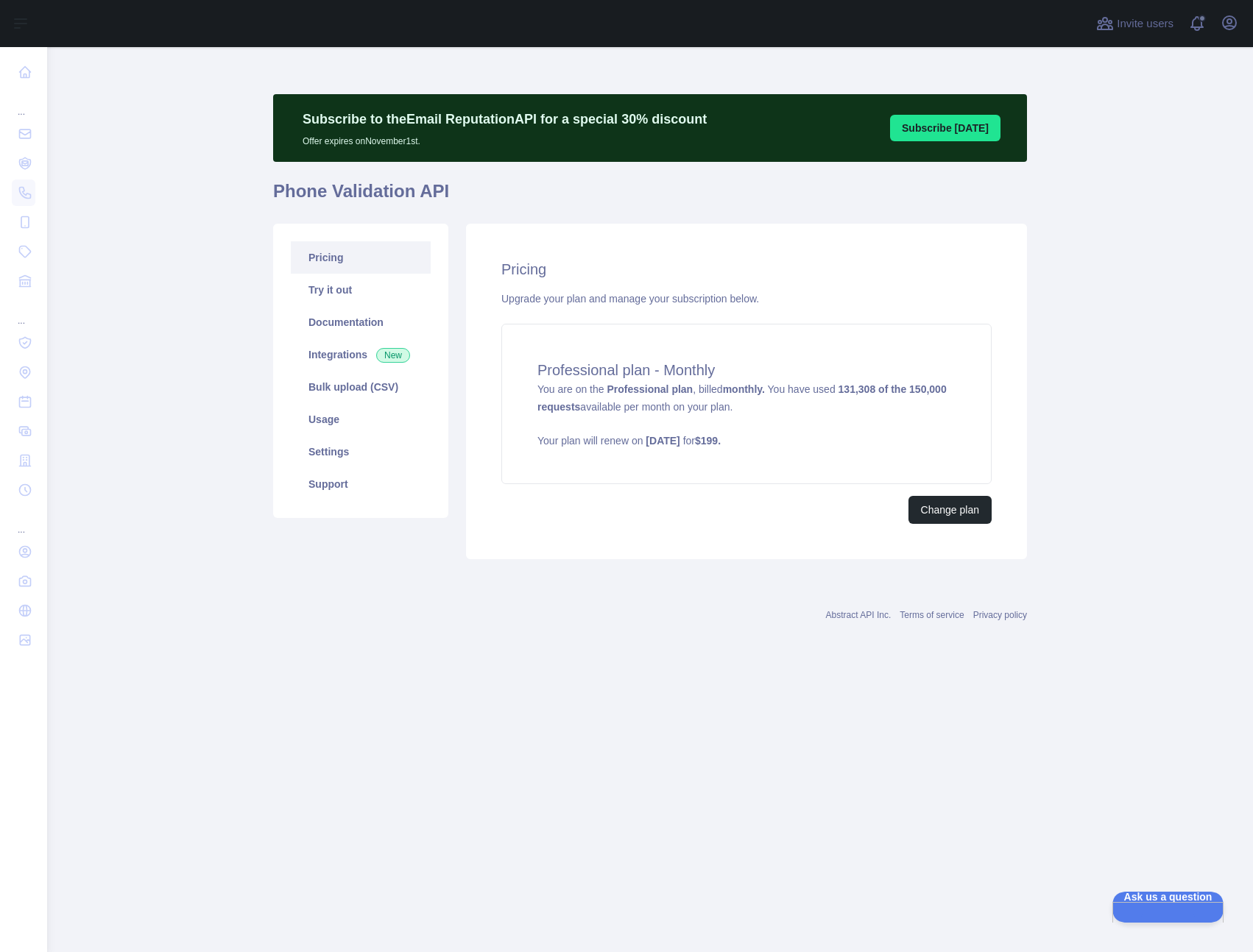
drag, startPoint x: 847, startPoint y: 387, endPoint x: 745, endPoint y: 581, distance: 219.2
click at [742, 581] on div "Subscribe to the Email Reputation API for a special 30 % discount Offer expires…" at bounding box center [650, 357] width 753 height 550
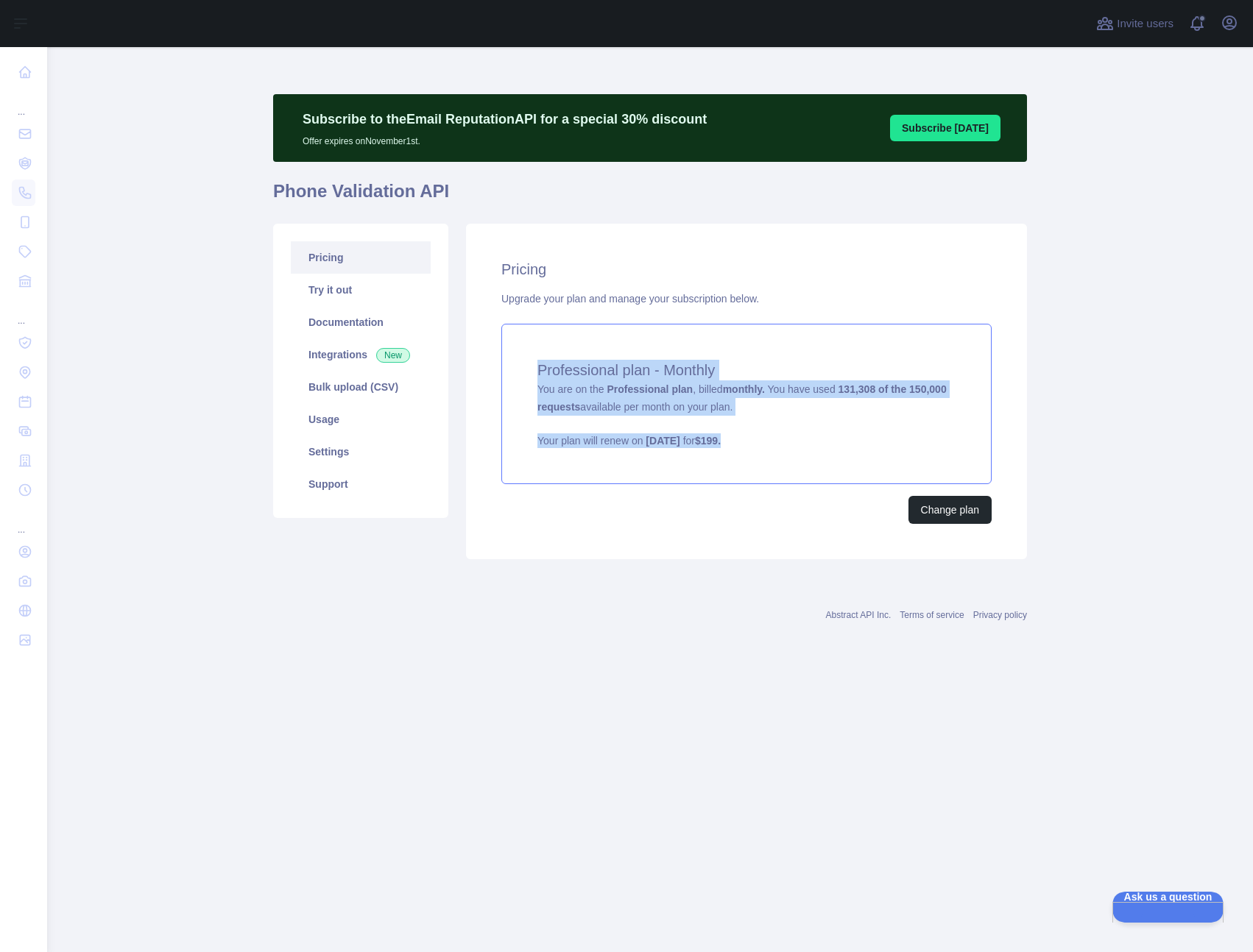
drag, startPoint x: 489, startPoint y: 328, endPoint x: 804, endPoint y: 459, distance: 341.2
click at [804, 459] on div "Pricing Upgrade your plan and manage your subscription below. Professional plan…" at bounding box center [746, 391] width 561 height 336
copy div "Professional plan - Monthly You are on the Professional plan , billed monthly. …"
